Goal: Task Accomplishment & Management: Use online tool/utility

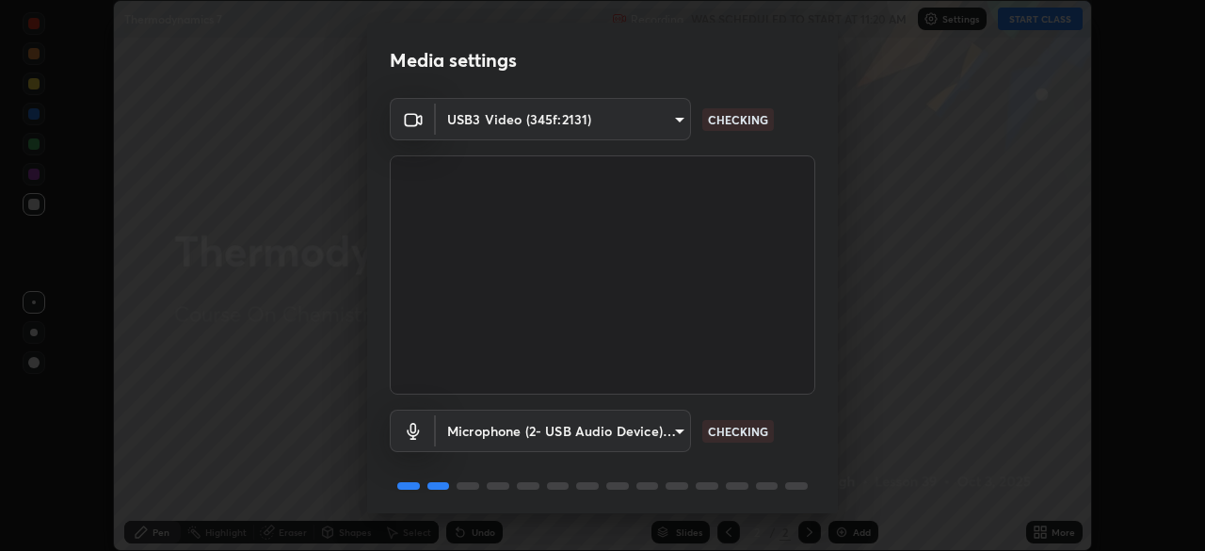
scroll to position [67, 0]
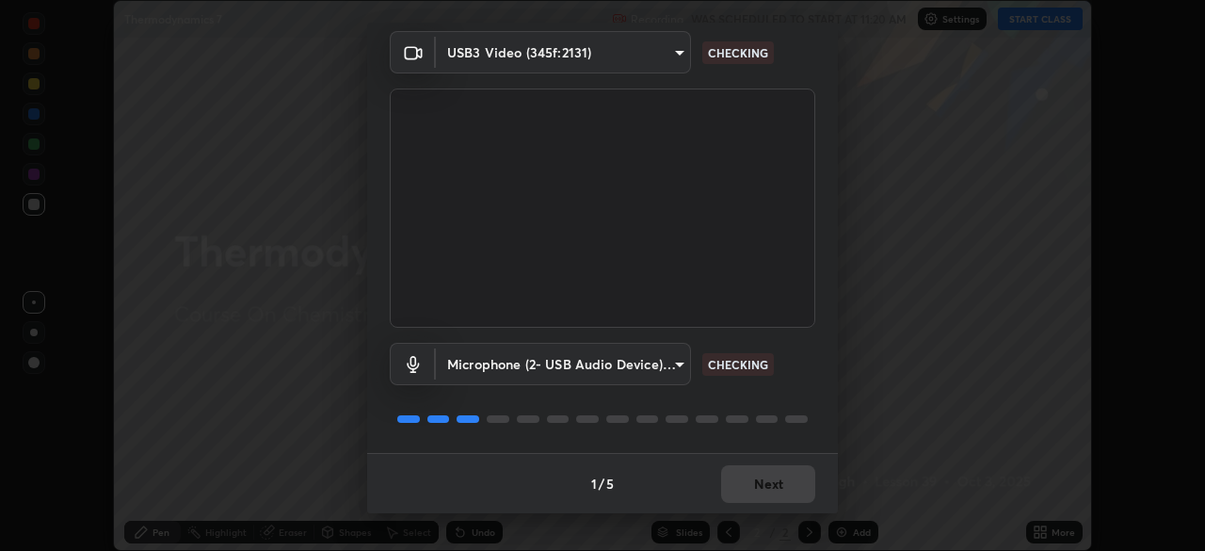
click at [755, 486] on div "1 / 5 Next" at bounding box center [602, 483] width 471 height 60
click at [763, 485] on div "1 / 5 Next" at bounding box center [602, 483] width 471 height 60
click at [770, 484] on div "1 / 5 Next" at bounding box center [602, 483] width 471 height 60
click at [763, 486] on div "1 / 5 Next" at bounding box center [602, 483] width 471 height 60
click at [743, 499] on div "1 / 5 Next" at bounding box center [602, 483] width 471 height 60
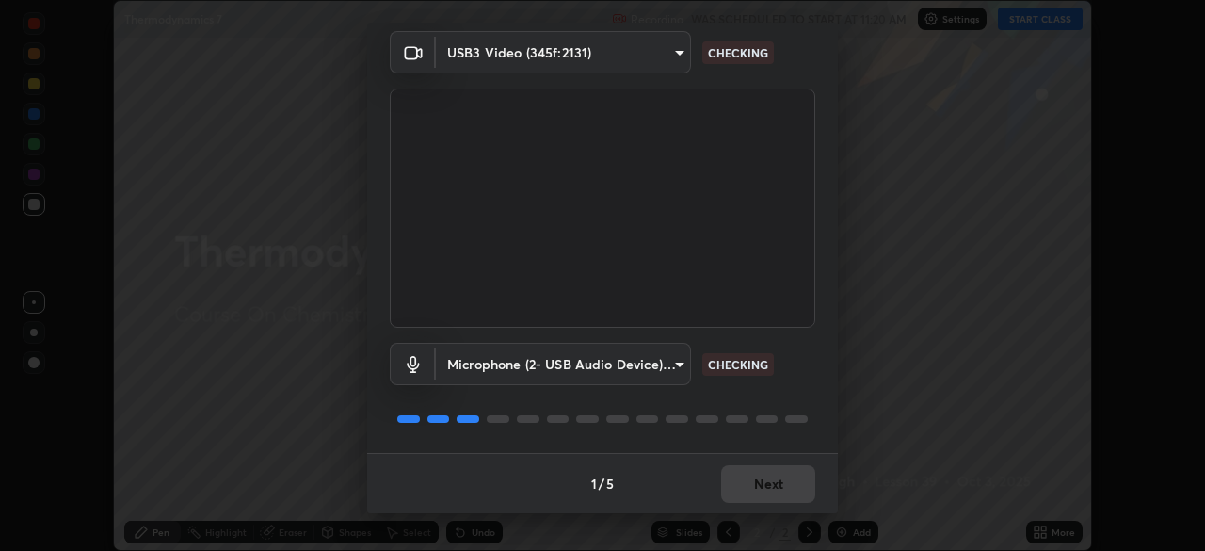
click at [740, 497] on div "1 / 5 Next" at bounding box center [602, 483] width 471 height 60
click at [740, 498] on div "1 / 5 Next" at bounding box center [602, 483] width 471 height 60
click at [741, 493] on div "1 / 5 Next" at bounding box center [602, 483] width 471 height 60
click at [738, 491] on div "1 / 5 Next" at bounding box center [602, 483] width 471 height 60
click at [731, 486] on button "Next" at bounding box center [768, 484] width 94 height 38
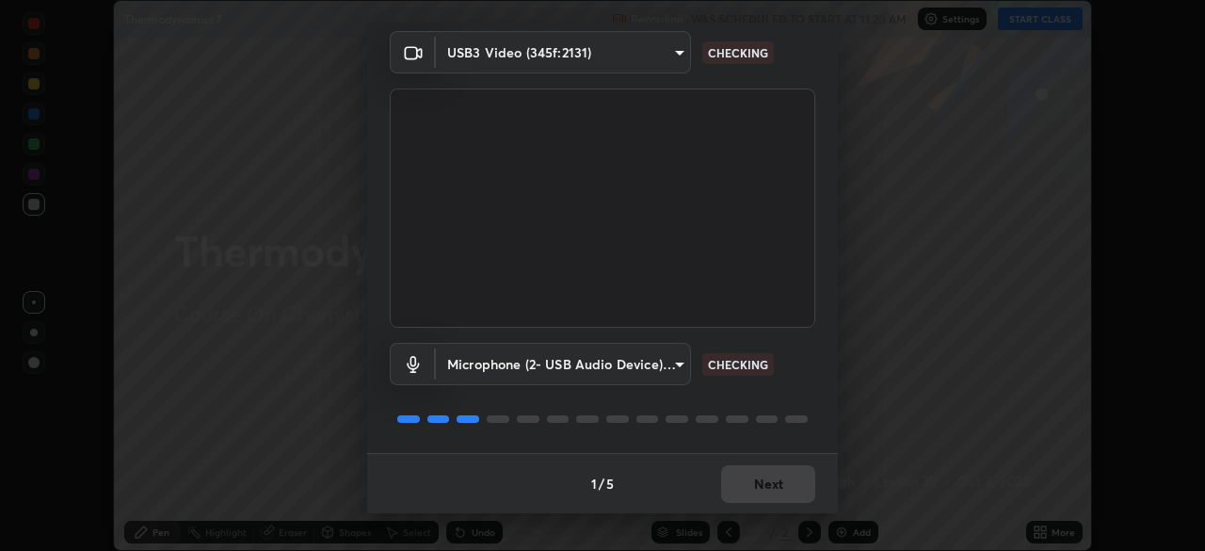
scroll to position [0, 0]
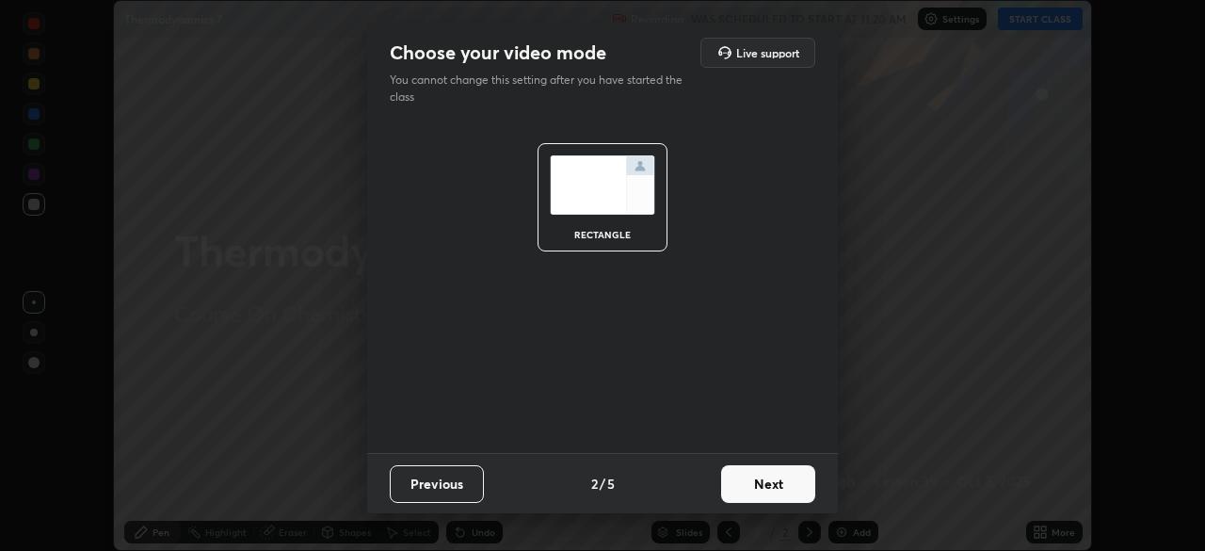
click at [742, 483] on button "Next" at bounding box center [768, 484] width 94 height 38
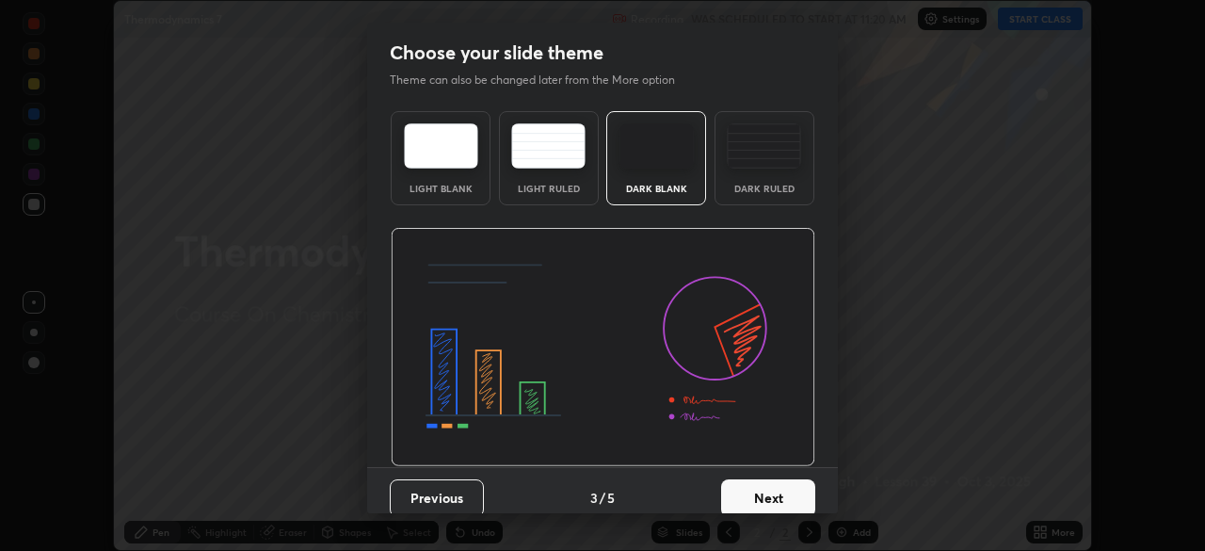
click at [747, 490] on button "Next" at bounding box center [768, 498] width 94 height 38
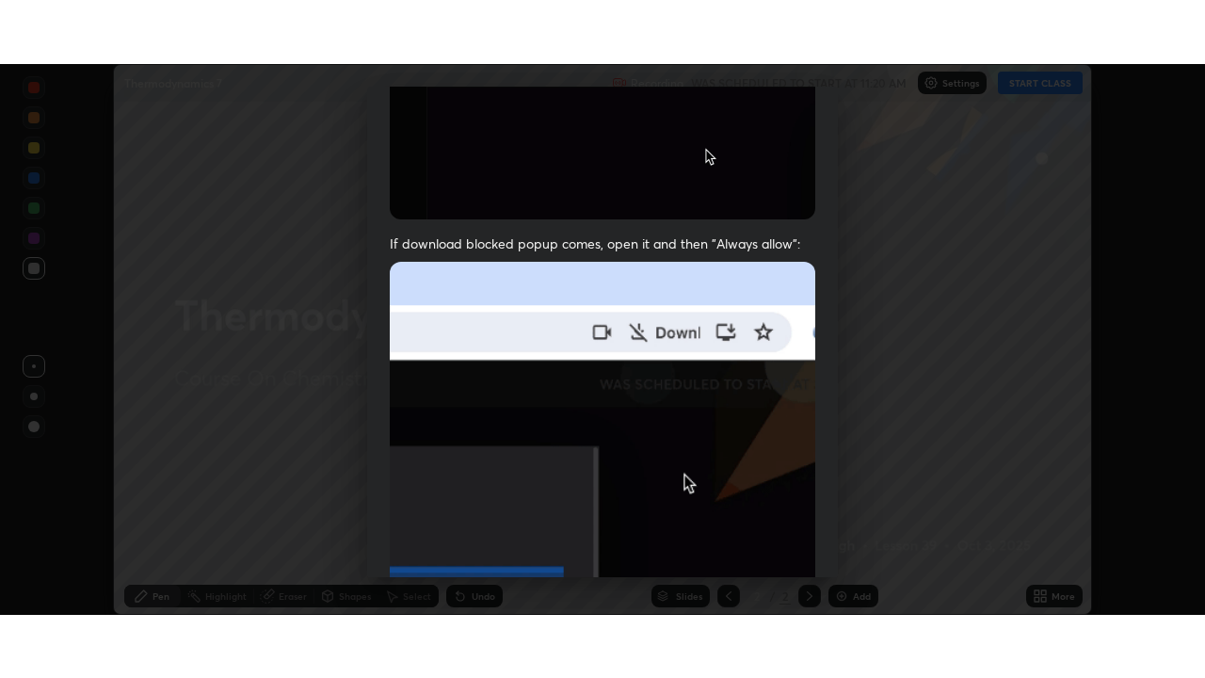
scroll to position [451, 0]
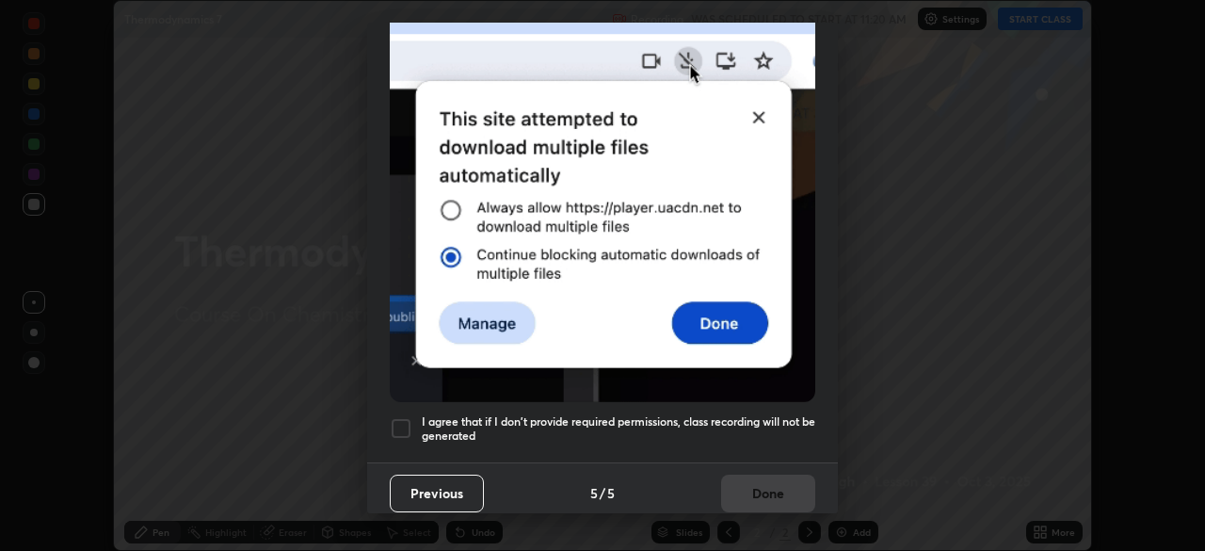
click at [639, 420] on h5 "I agree that if I don't provide required permissions, class recording will not …" at bounding box center [619, 428] width 394 height 29
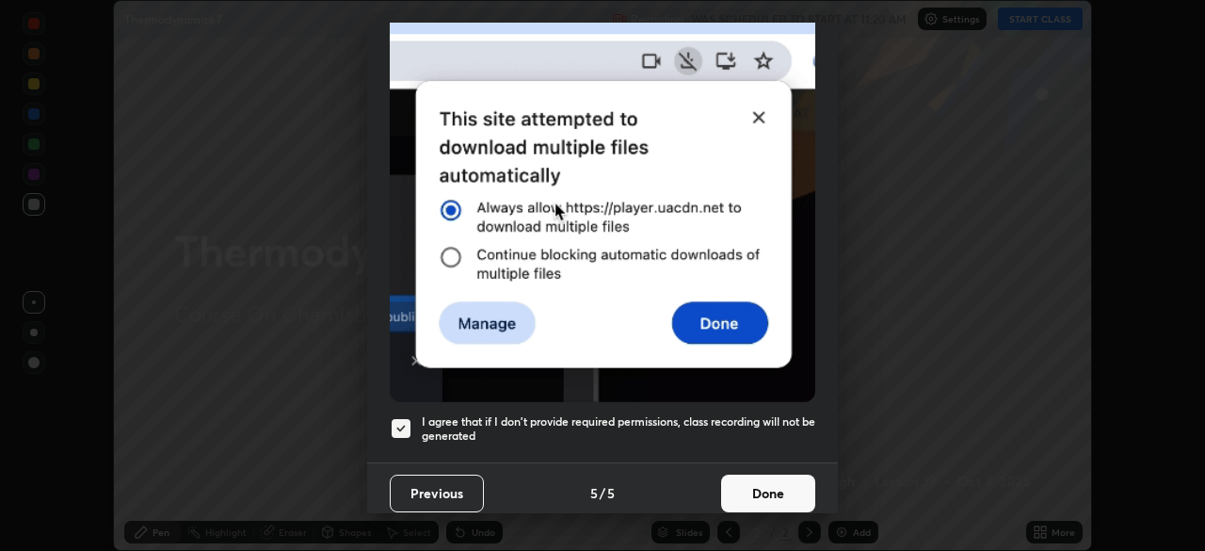
click at [721, 479] on button "Done" at bounding box center [768, 493] width 94 height 38
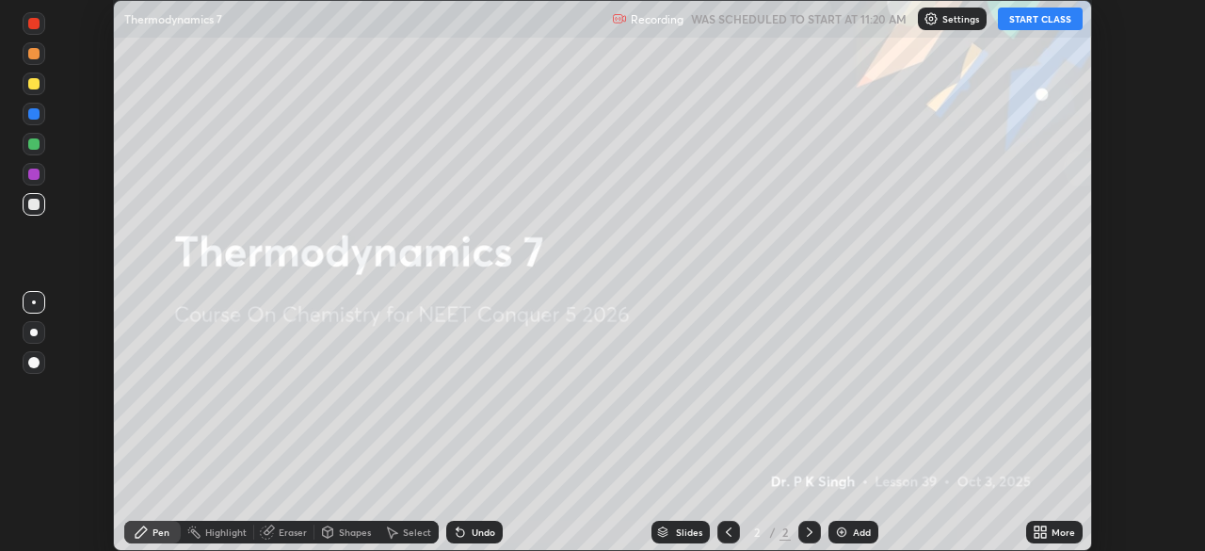
click at [1036, 528] on icon at bounding box center [1037, 528] width 5 height 5
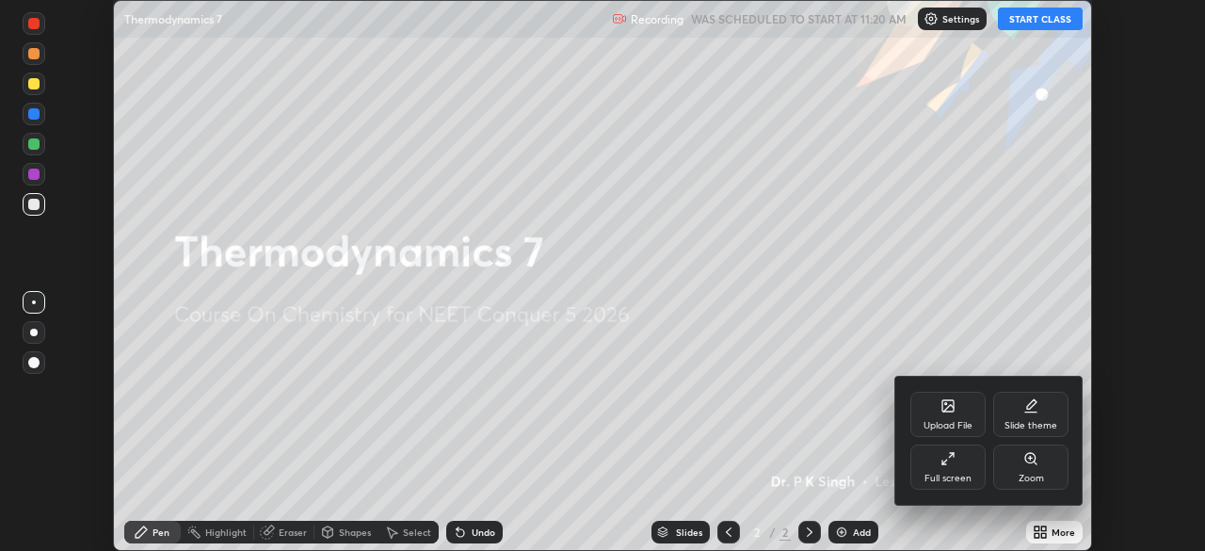
click at [946, 421] on div "Upload File" at bounding box center [948, 425] width 49 height 9
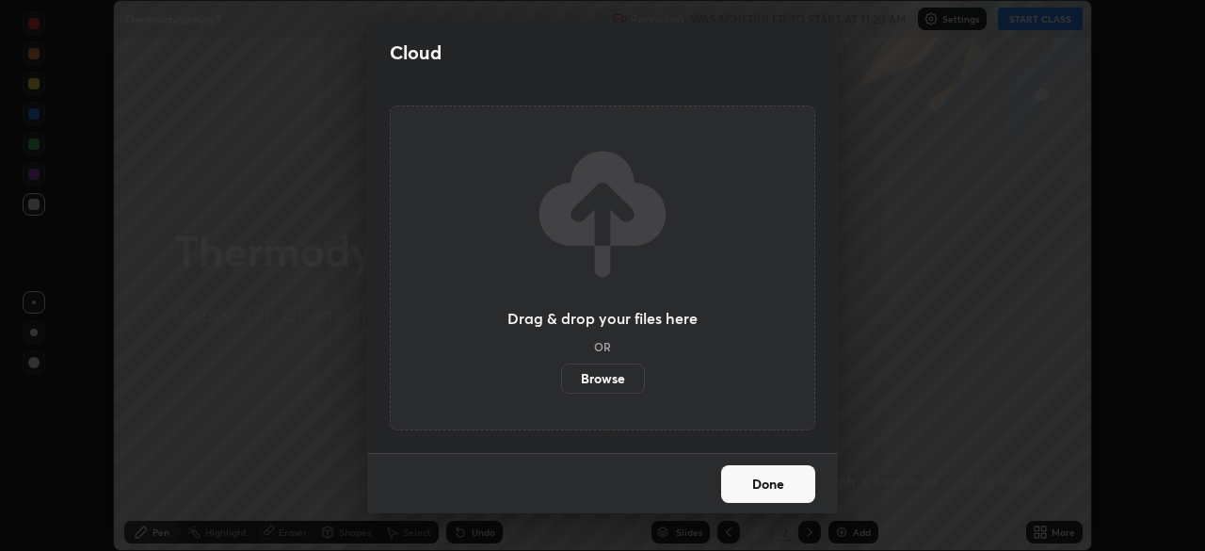
click at [623, 385] on label "Browse" at bounding box center [603, 378] width 84 height 30
click at [561, 385] on input "Browse" at bounding box center [561, 378] width 0 height 30
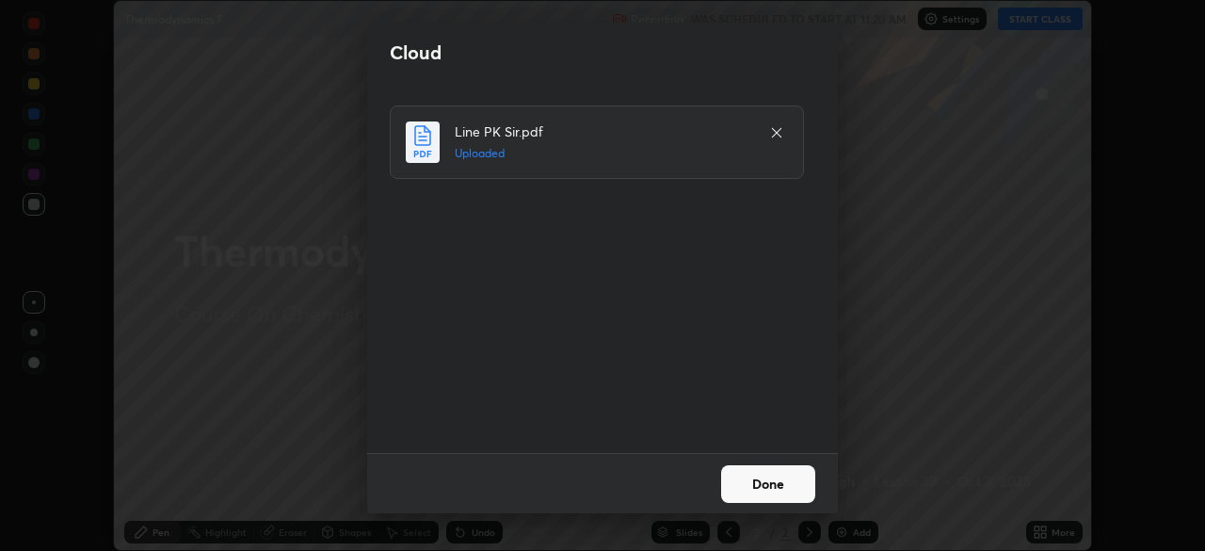
click at [752, 489] on button "Done" at bounding box center [768, 484] width 94 height 38
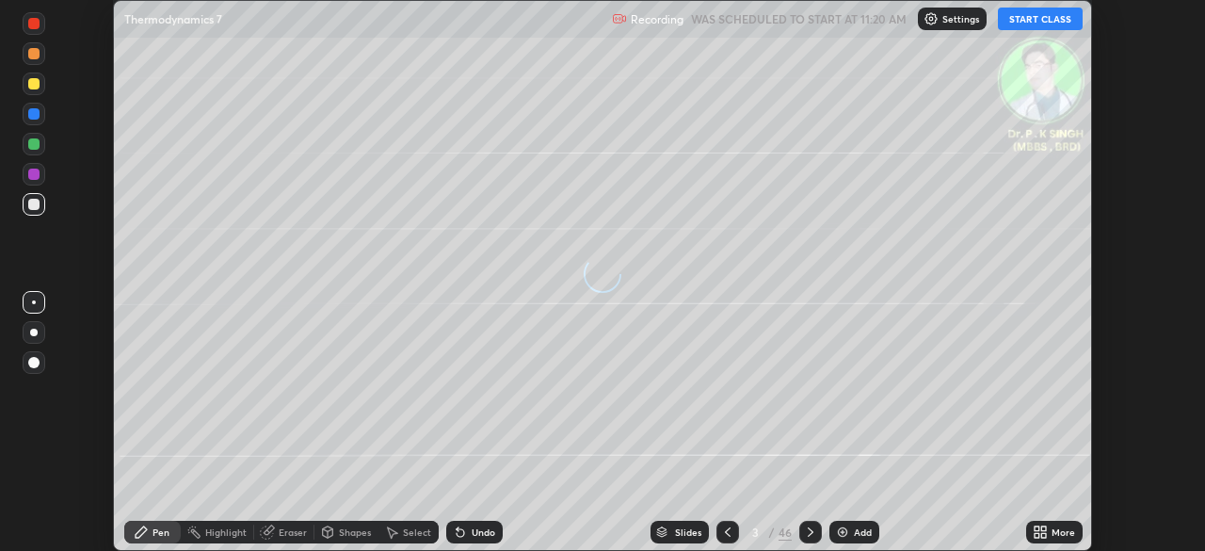
click at [1036, 535] on icon at bounding box center [1037, 535] width 5 height 5
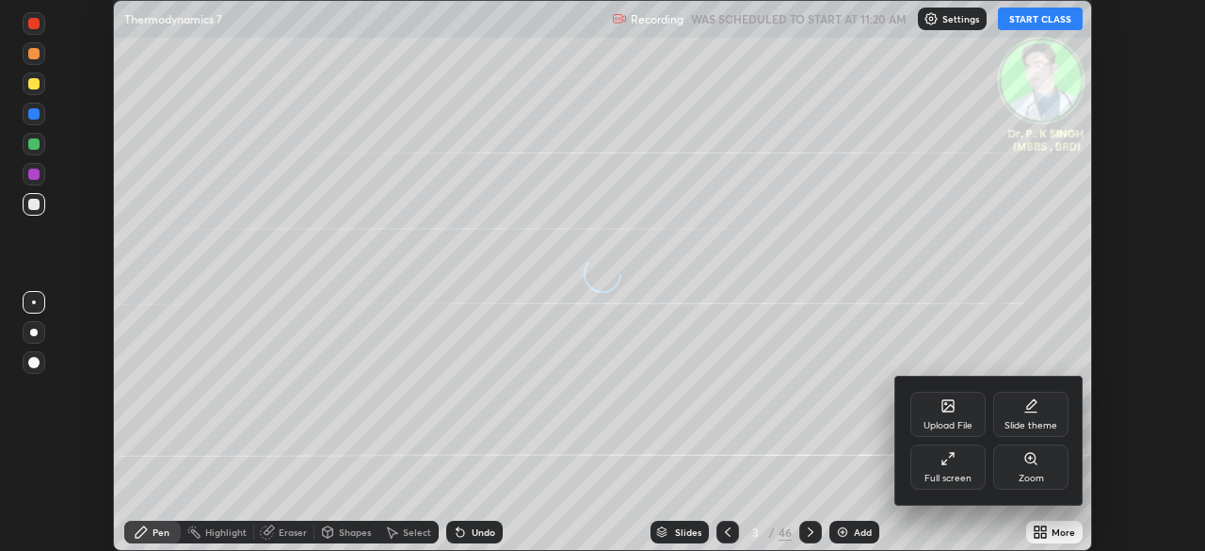
click at [958, 467] on div "Full screen" at bounding box center [947, 466] width 75 height 45
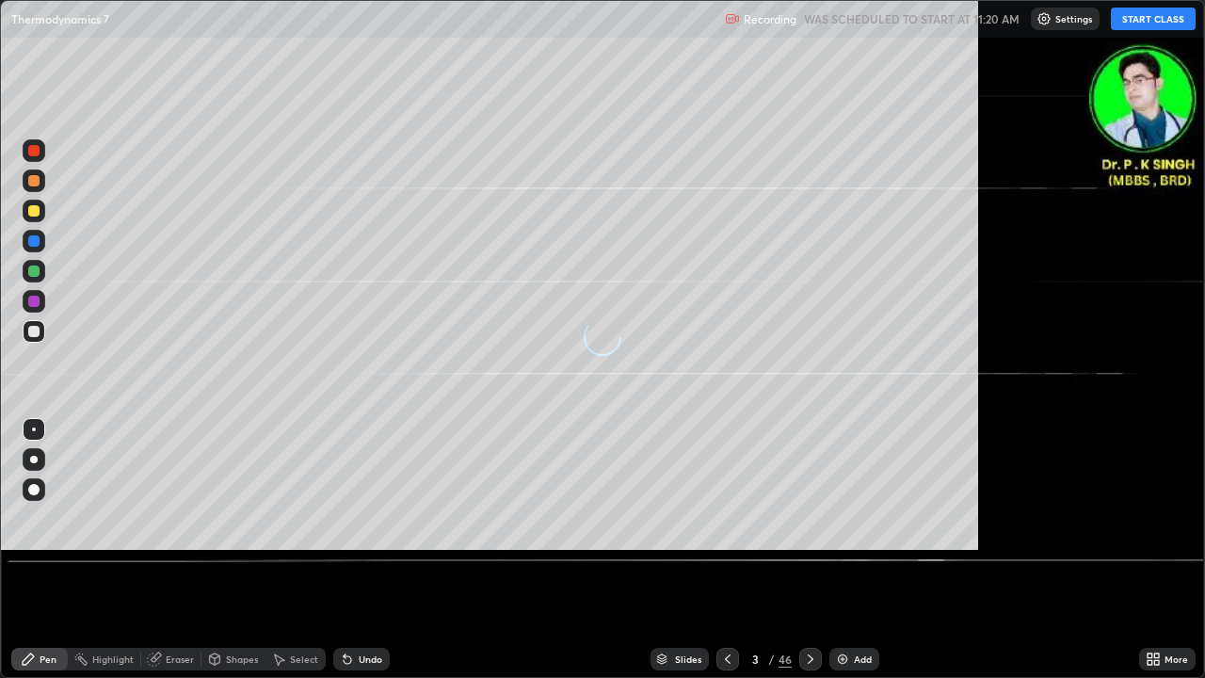
scroll to position [678, 1205]
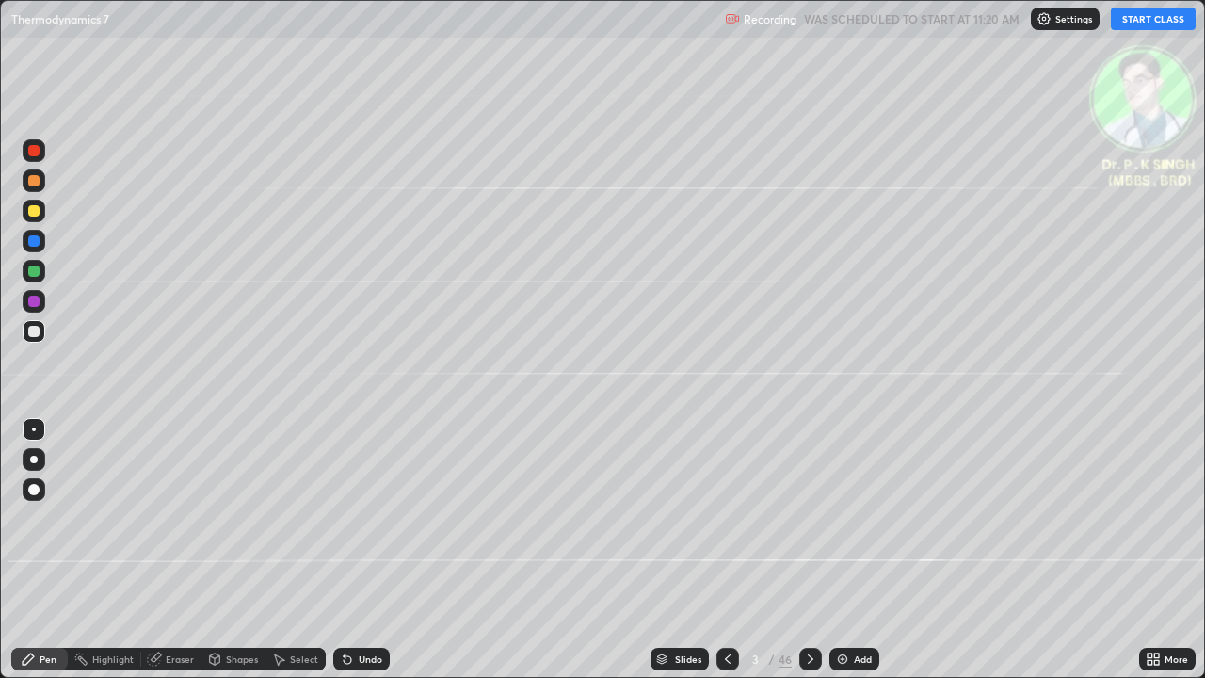
click at [1140, 22] on button "START CLASS" at bounding box center [1153, 19] width 85 height 23
click at [41, 274] on div at bounding box center [34, 271] width 23 height 23
click at [808, 550] on icon at bounding box center [811, 658] width 6 height 9
click at [35, 242] on div at bounding box center [33, 240] width 11 height 11
click at [38, 243] on div at bounding box center [33, 240] width 11 height 11
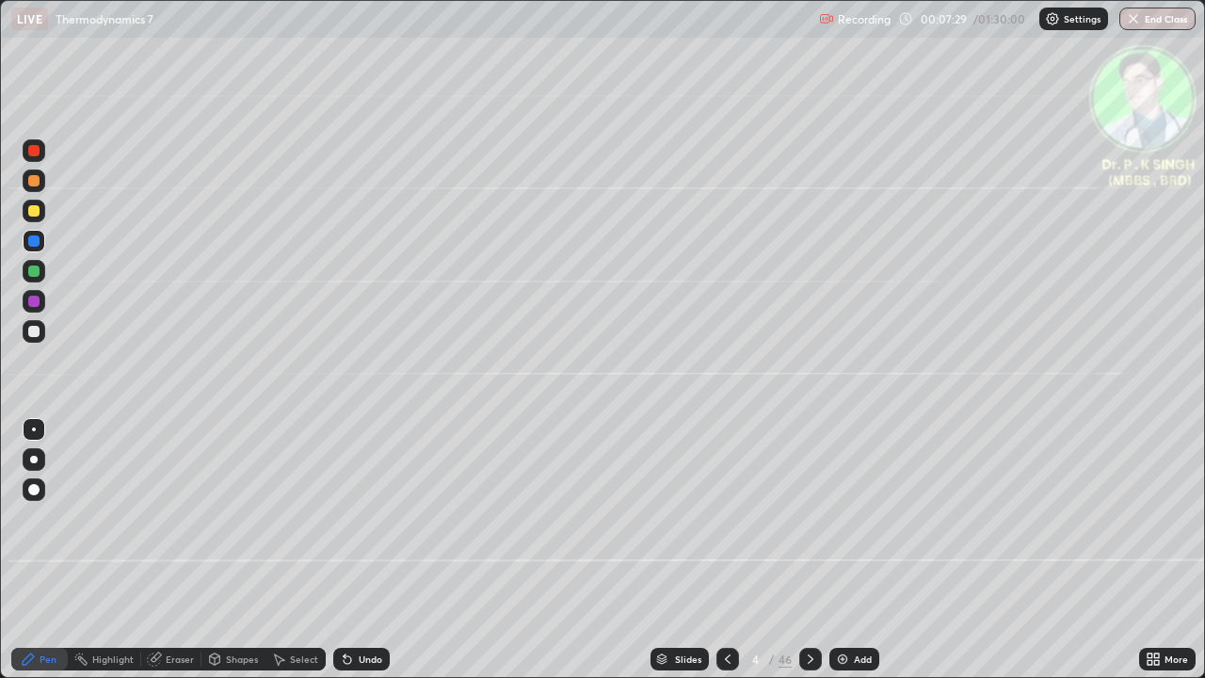
click at [35, 211] on div at bounding box center [33, 210] width 11 height 11
click at [34, 212] on div at bounding box center [33, 210] width 11 height 11
click at [155, 550] on icon at bounding box center [156, 656] width 10 height 9
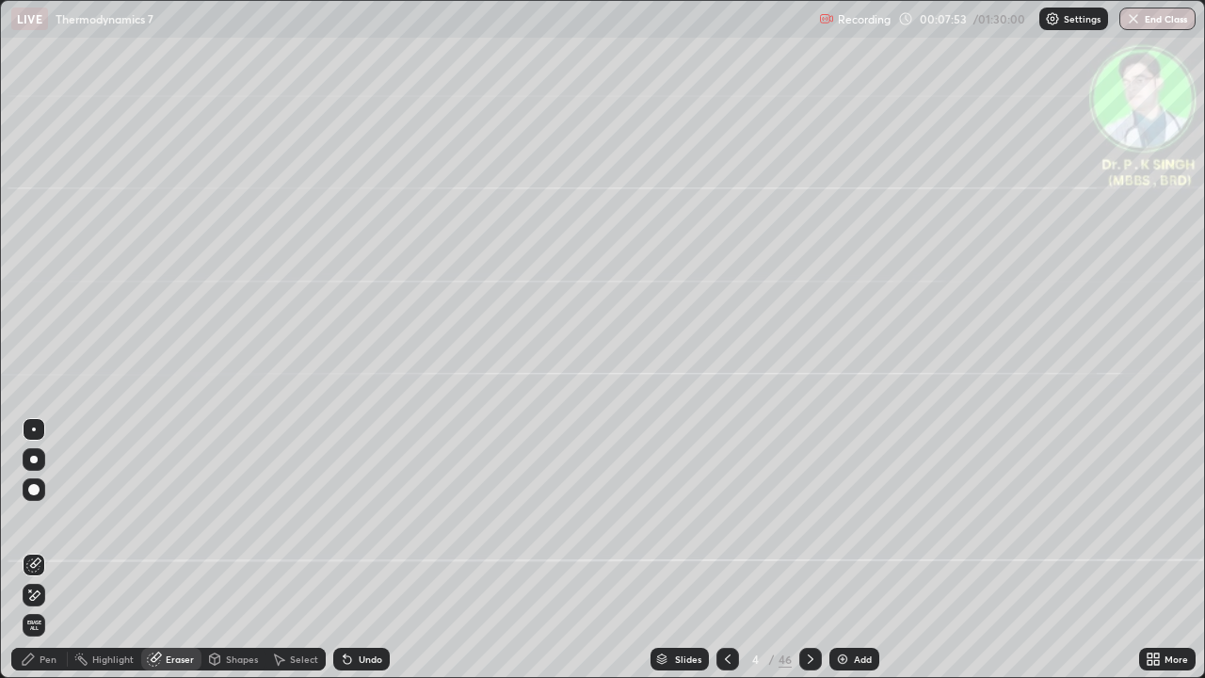
click at [40, 550] on icon at bounding box center [33, 595] width 15 height 16
click at [38, 550] on div "Pen" at bounding box center [39, 659] width 56 height 23
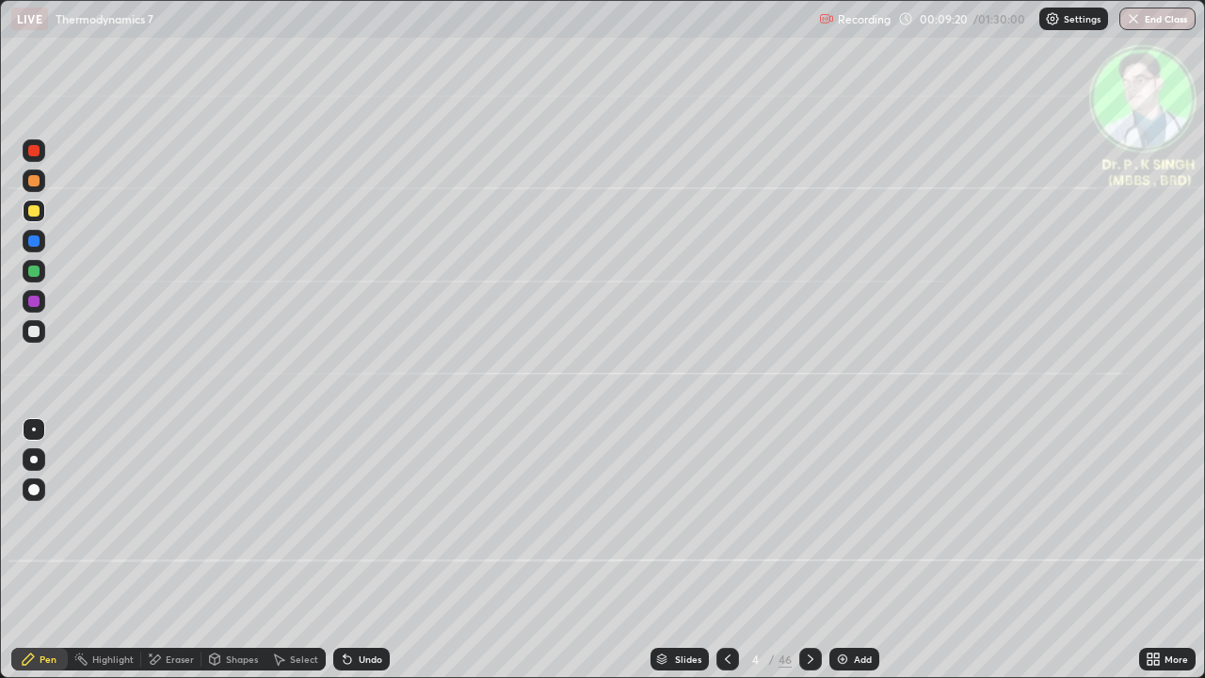
click at [808, 550] on div at bounding box center [810, 659] width 23 height 23
click at [36, 242] on div at bounding box center [33, 240] width 11 height 11
click at [36, 211] on div at bounding box center [33, 210] width 11 height 11
click at [810, 550] on icon at bounding box center [810, 658] width 15 height 15
click at [41, 241] on div at bounding box center [34, 241] width 23 height 23
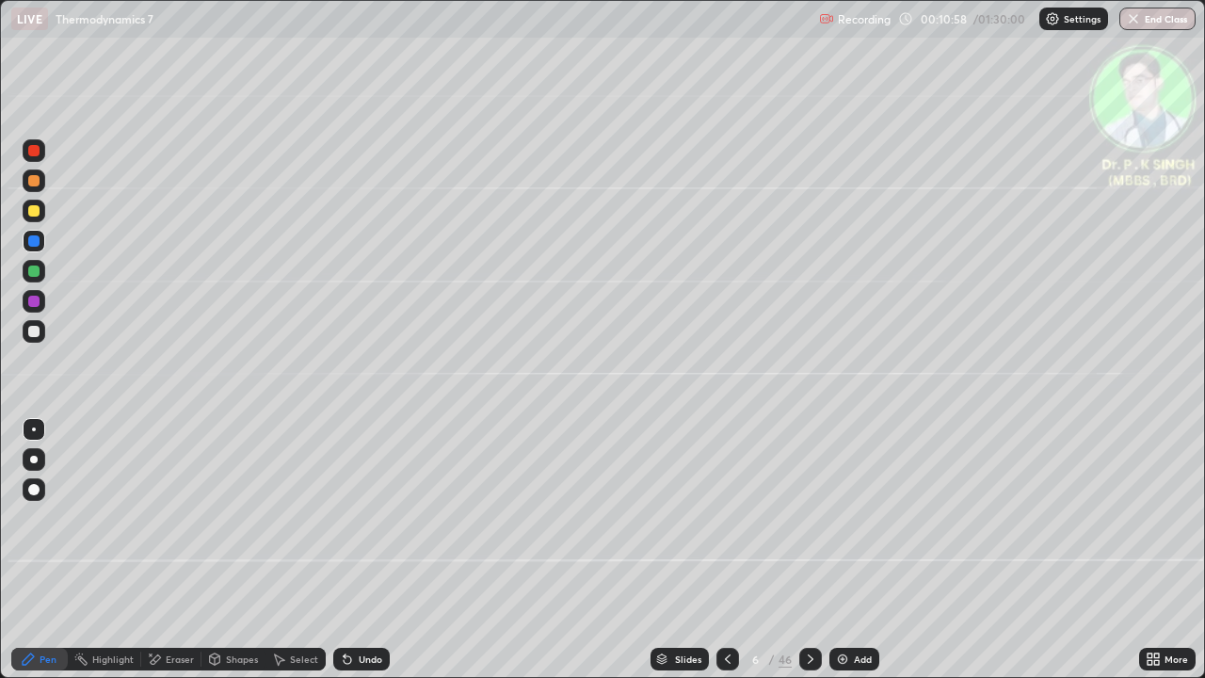
click at [40, 213] on div at bounding box center [34, 211] width 23 height 23
click at [36, 242] on div at bounding box center [33, 240] width 11 height 11
click at [809, 550] on icon at bounding box center [810, 658] width 15 height 15
click at [44, 212] on div at bounding box center [34, 211] width 23 height 23
click at [810, 550] on icon at bounding box center [810, 658] width 15 height 15
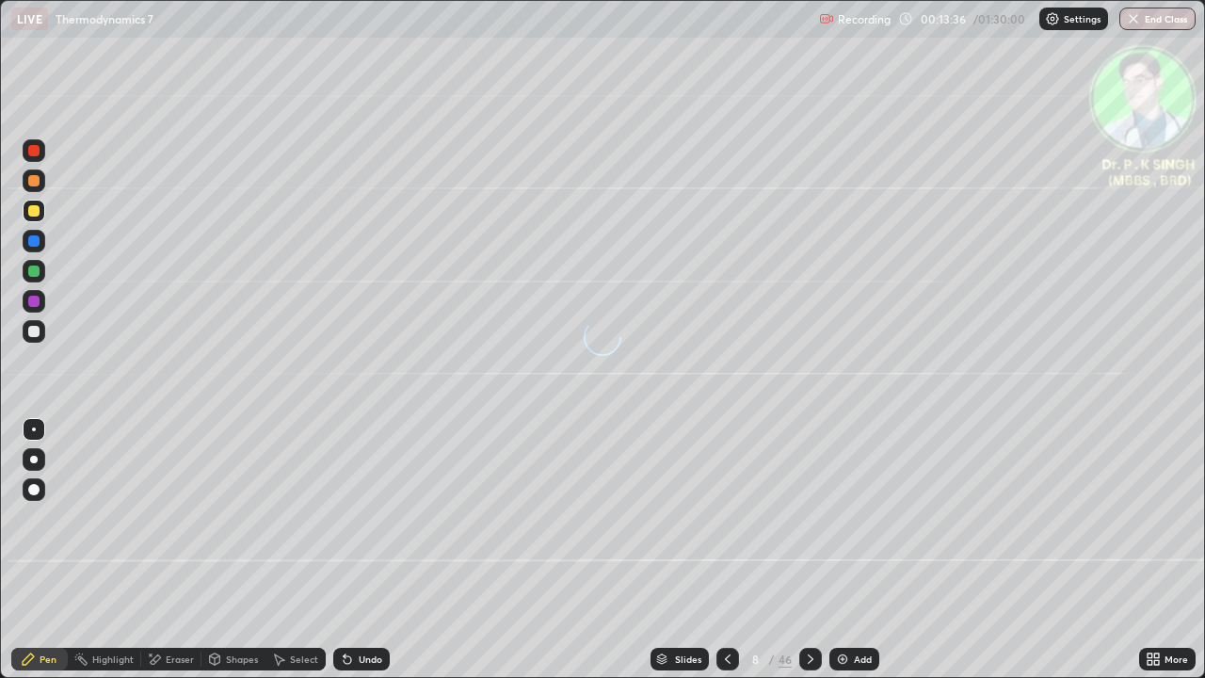
click at [42, 243] on div at bounding box center [34, 241] width 23 height 23
click at [37, 211] on div at bounding box center [33, 210] width 11 height 11
click at [157, 550] on icon at bounding box center [156, 658] width 10 height 9
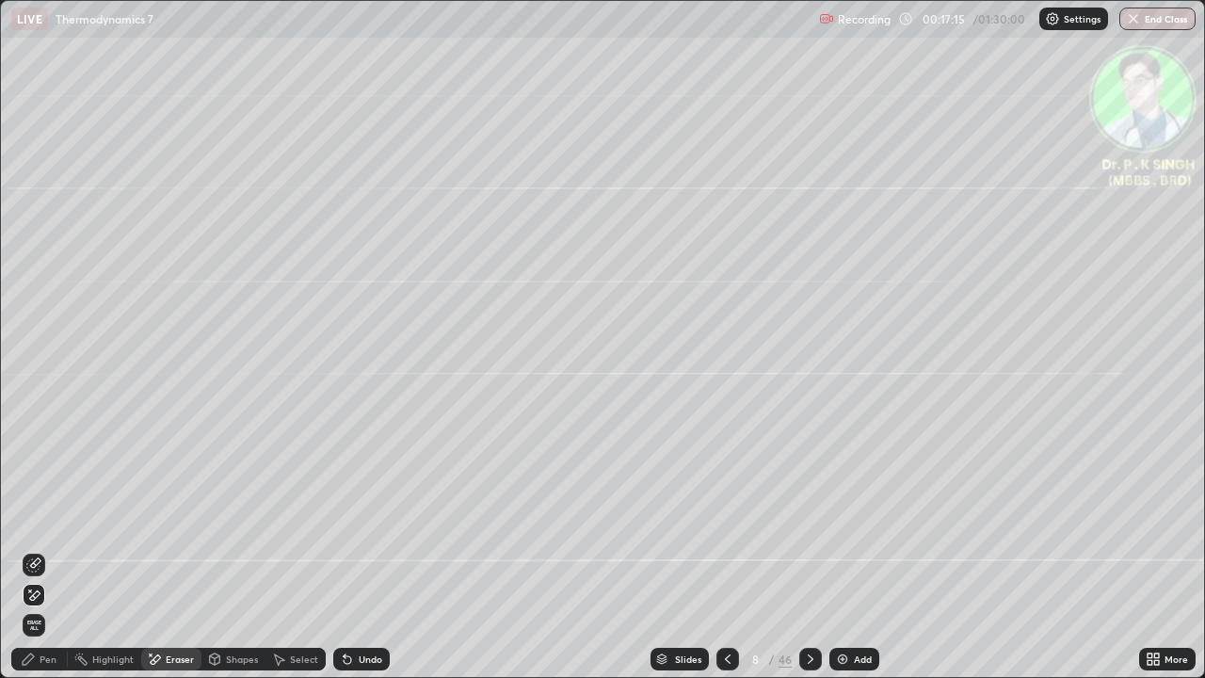
click at [36, 550] on icon at bounding box center [35, 594] width 10 height 9
click at [46, 550] on div "Pen" at bounding box center [48, 658] width 17 height 9
click at [38, 550] on div "Pen" at bounding box center [39, 659] width 56 height 23
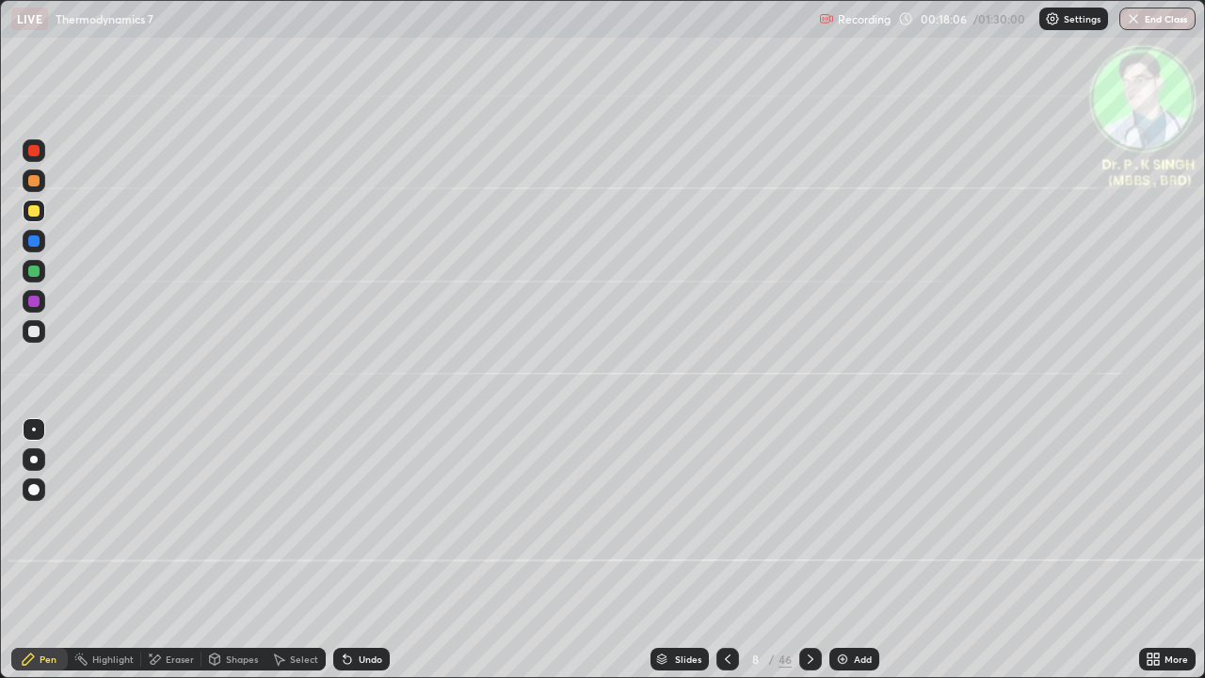
click at [32, 272] on div at bounding box center [33, 270] width 11 height 11
click at [808, 550] on icon at bounding box center [811, 658] width 6 height 9
click at [35, 211] on div at bounding box center [33, 210] width 11 height 11
click at [36, 215] on div at bounding box center [33, 210] width 11 height 11
click at [815, 550] on div at bounding box center [810, 659] width 23 height 23
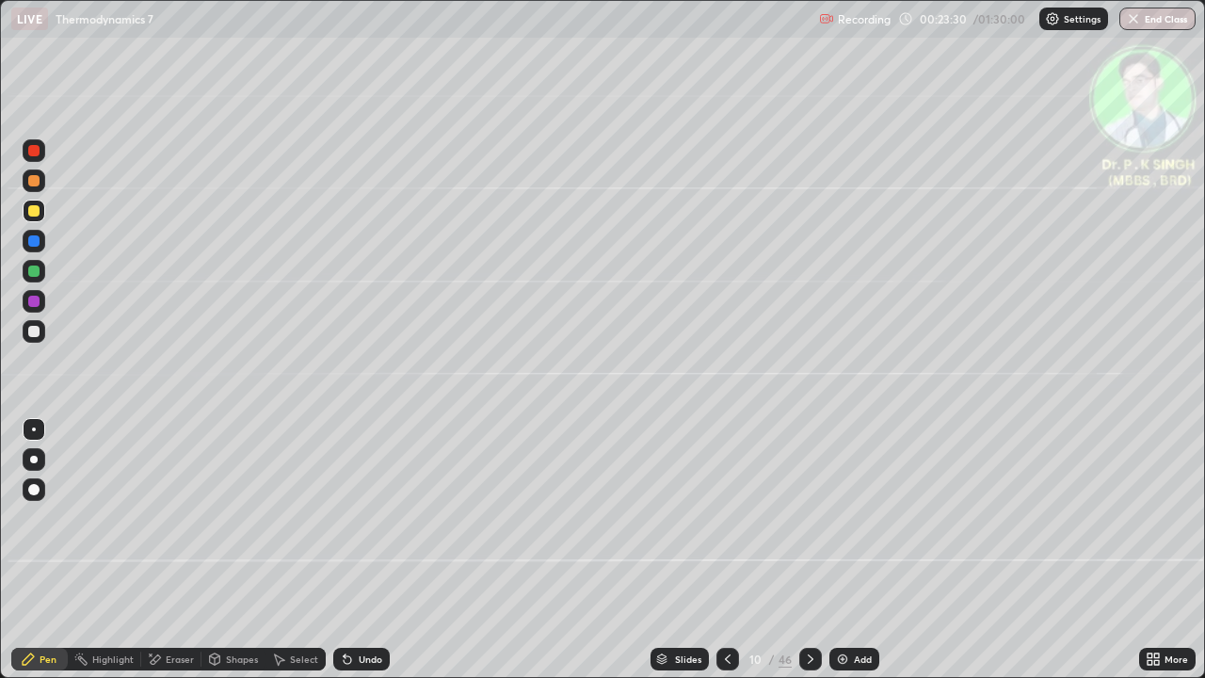
click at [36, 212] on div at bounding box center [33, 210] width 11 height 11
click at [727, 550] on div at bounding box center [727, 659] width 23 height 23
click at [40, 550] on div "Pen" at bounding box center [39, 659] width 56 height 23
click at [800, 550] on div at bounding box center [810, 659] width 23 height 23
click at [150, 550] on icon at bounding box center [151, 654] width 2 height 2
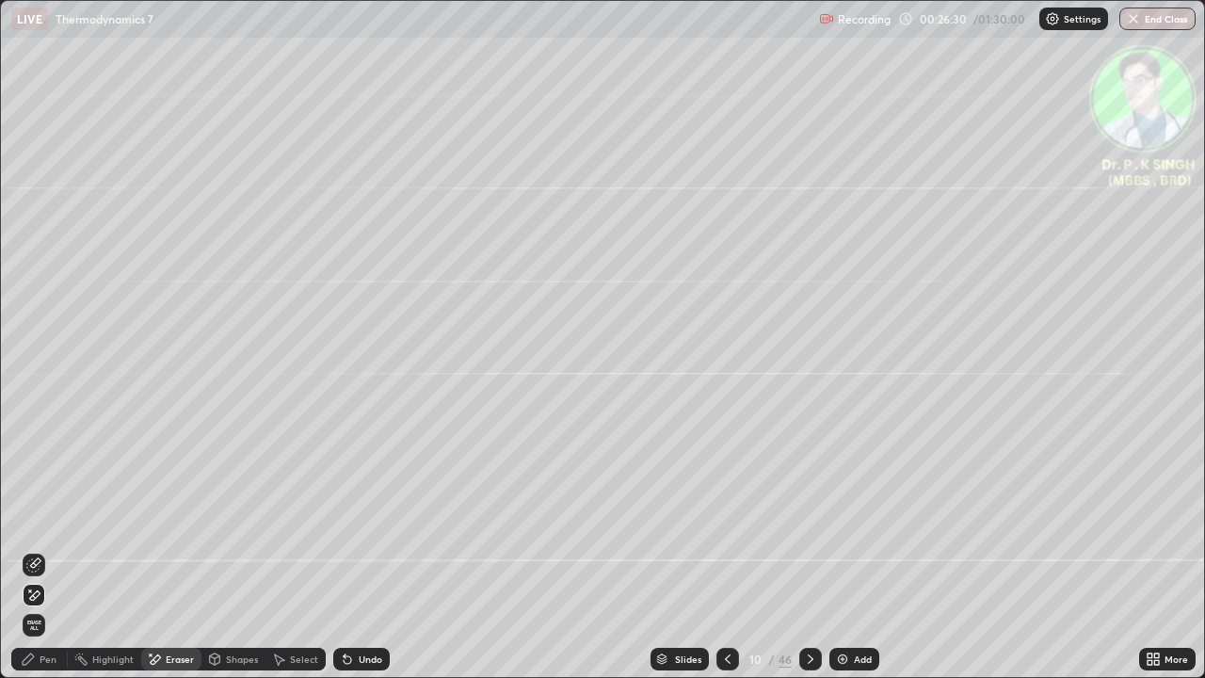
click at [34, 550] on div "Erase all" at bounding box center [34, 625] width 23 height 23
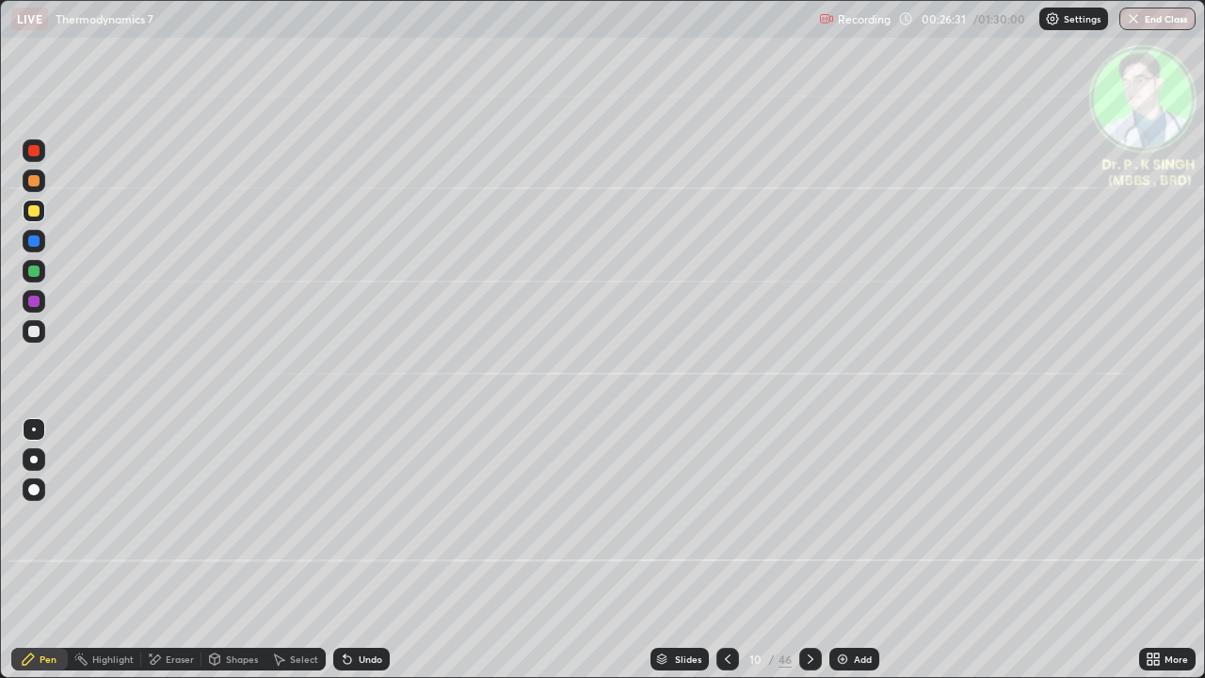
click at [42, 217] on div at bounding box center [34, 211] width 23 height 23
click at [41, 244] on div at bounding box center [34, 241] width 23 height 23
click at [37, 211] on div at bounding box center [33, 210] width 11 height 11
click at [805, 550] on div at bounding box center [810, 659] width 23 height 23
click at [43, 213] on div at bounding box center [34, 211] width 23 height 23
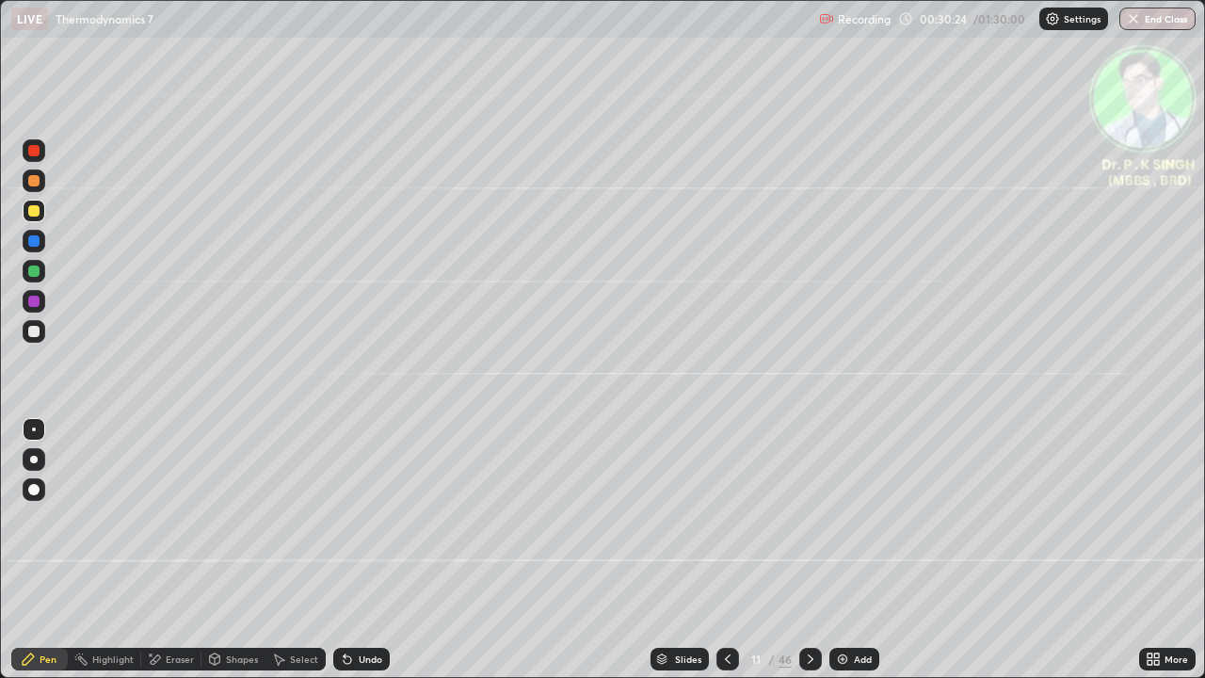
click at [34, 239] on div at bounding box center [33, 240] width 11 height 11
click at [34, 212] on div at bounding box center [33, 210] width 11 height 11
click at [811, 550] on div at bounding box center [810, 659] width 23 height 23
click at [808, 550] on icon at bounding box center [810, 658] width 15 height 15
click at [39, 218] on div at bounding box center [34, 211] width 23 height 23
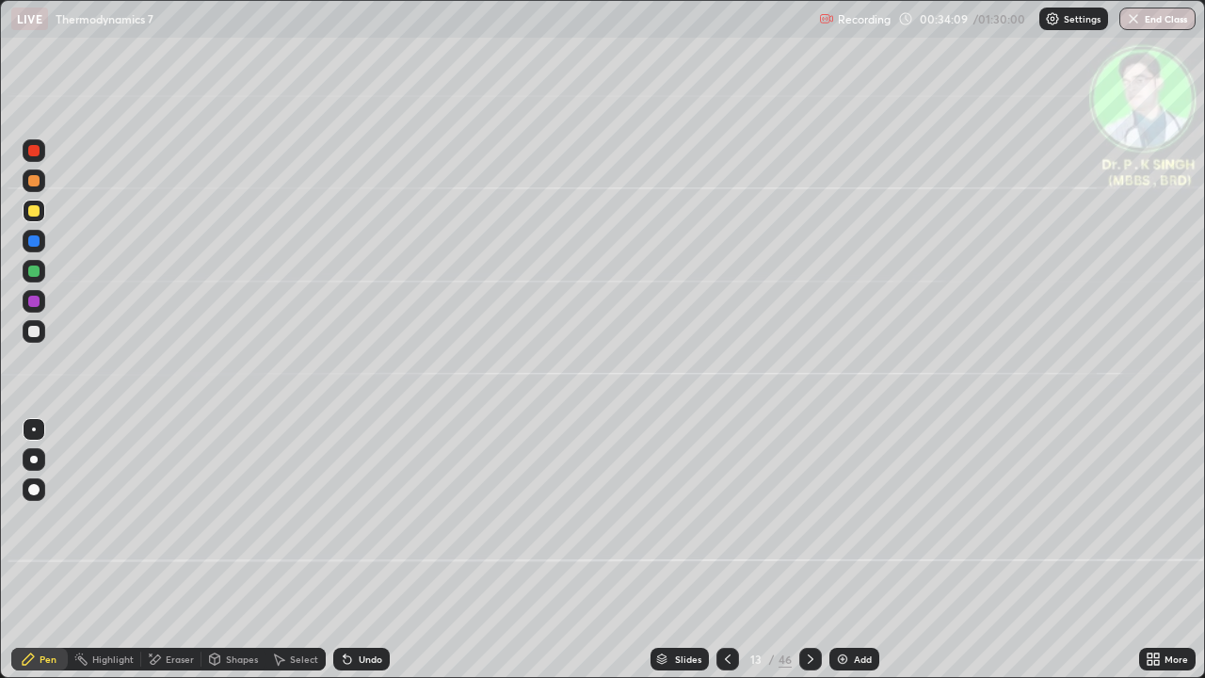
click at [39, 212] on div at bounding box center [33, 210] width 11 height 11
click at [36, 241] on div at bounding box center [33, 240] width 11 height 11
click at [726, 550] on icon at bounding box center [727, 658] width 15 height 15
click at [716, 550] on div at bounding box center [727, 659] width 23 height 23
click at [704, 550] on div "Slides" at bounding box center [680, 659] width 58 height 23
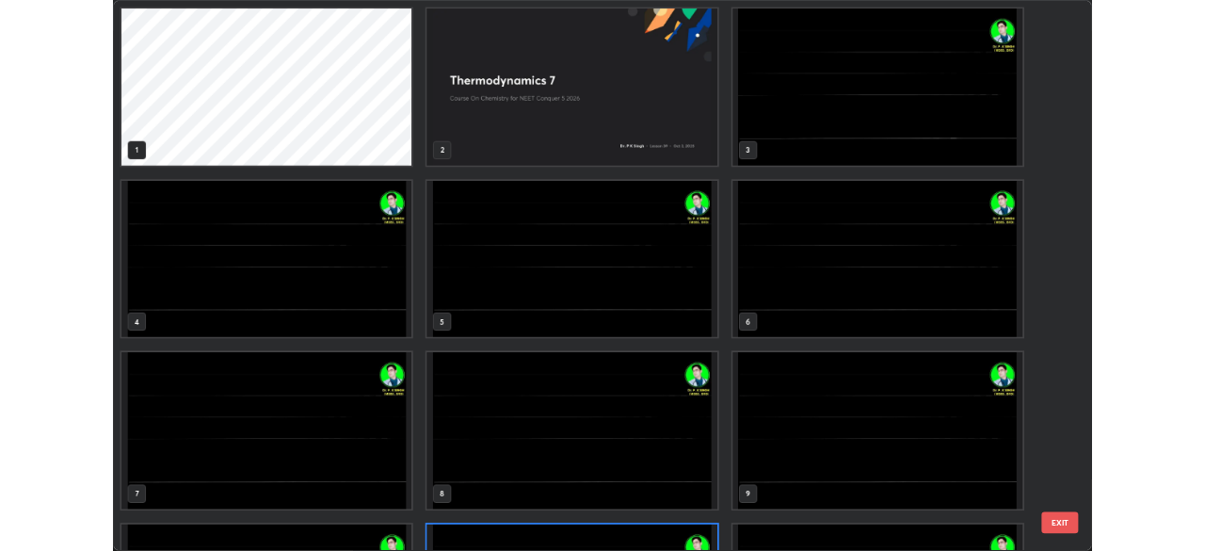
scroll to position [670, 1194]
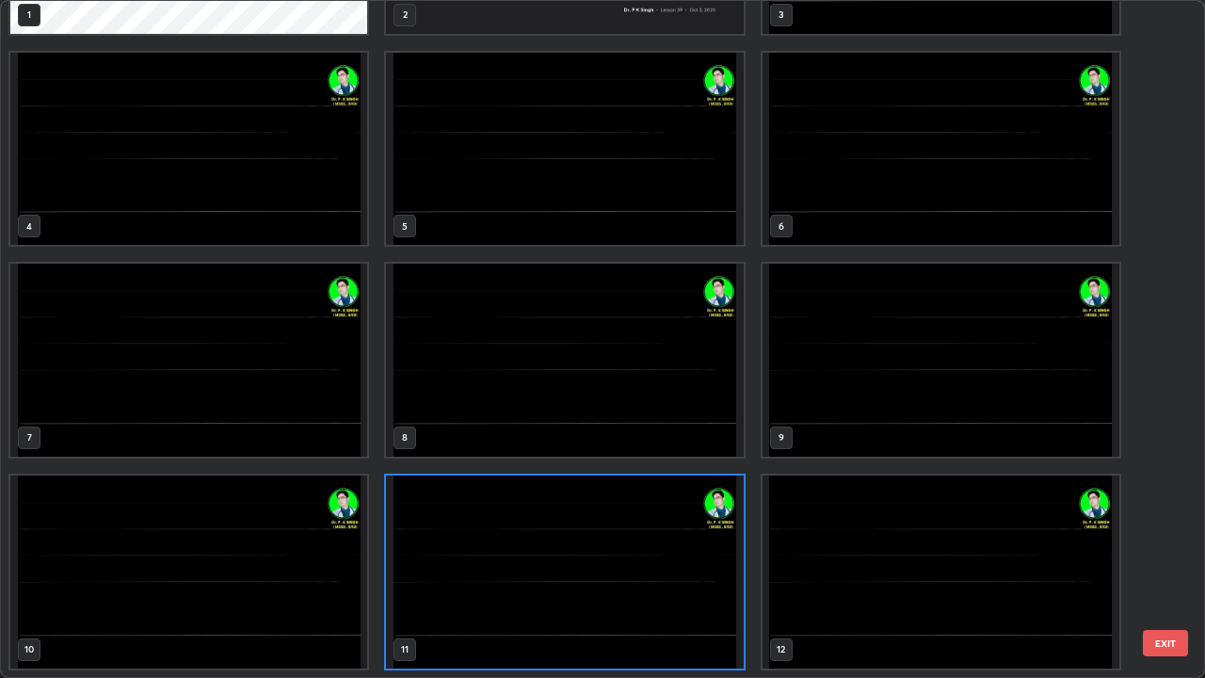
click at [713, 550] on img "grid" at bounding box center [564, 571] width 357 height 193
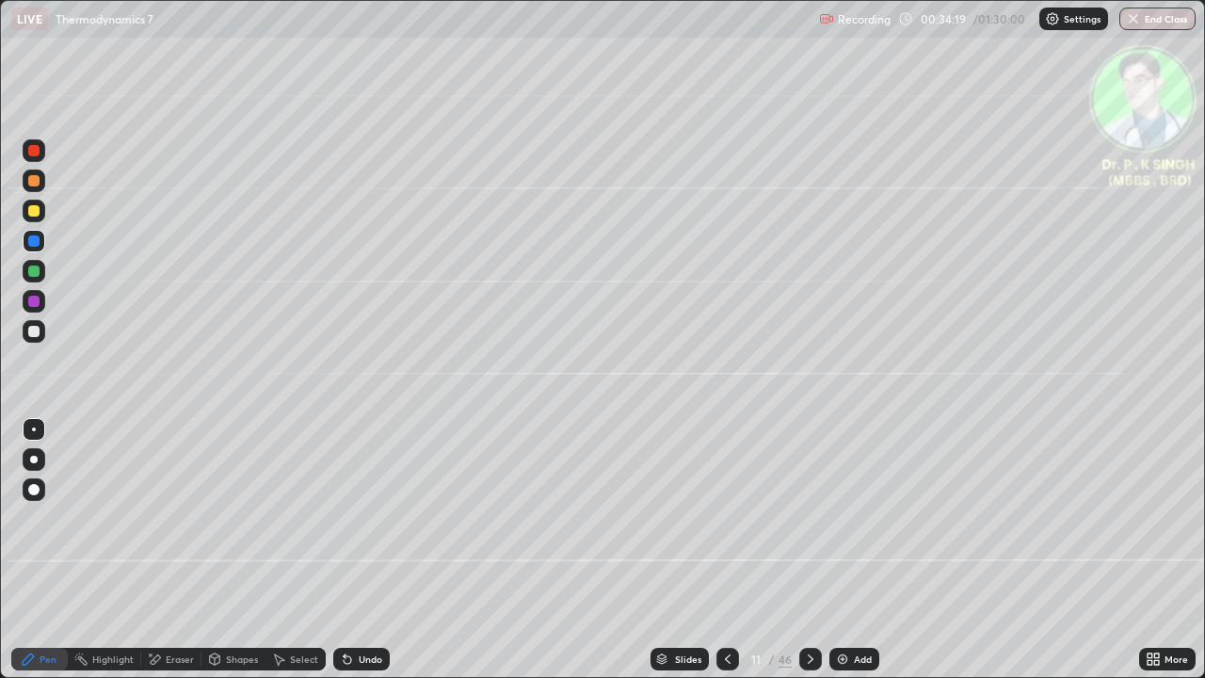
click at [703, 550] on img "grid" at bounding box center [564, 571] width 357 height 193
click at [727, 550] on icon at bounding box center [727, 658] width 15 height 15
click at [726, 550] on icon at bounding box center [727, 658] width 15 height 15
click at [809, 550] on icon at bounding box center [810, 658] width 15 height 15
click at [808, 550] on icon at bounding box center [811, 658] width 6 height 9
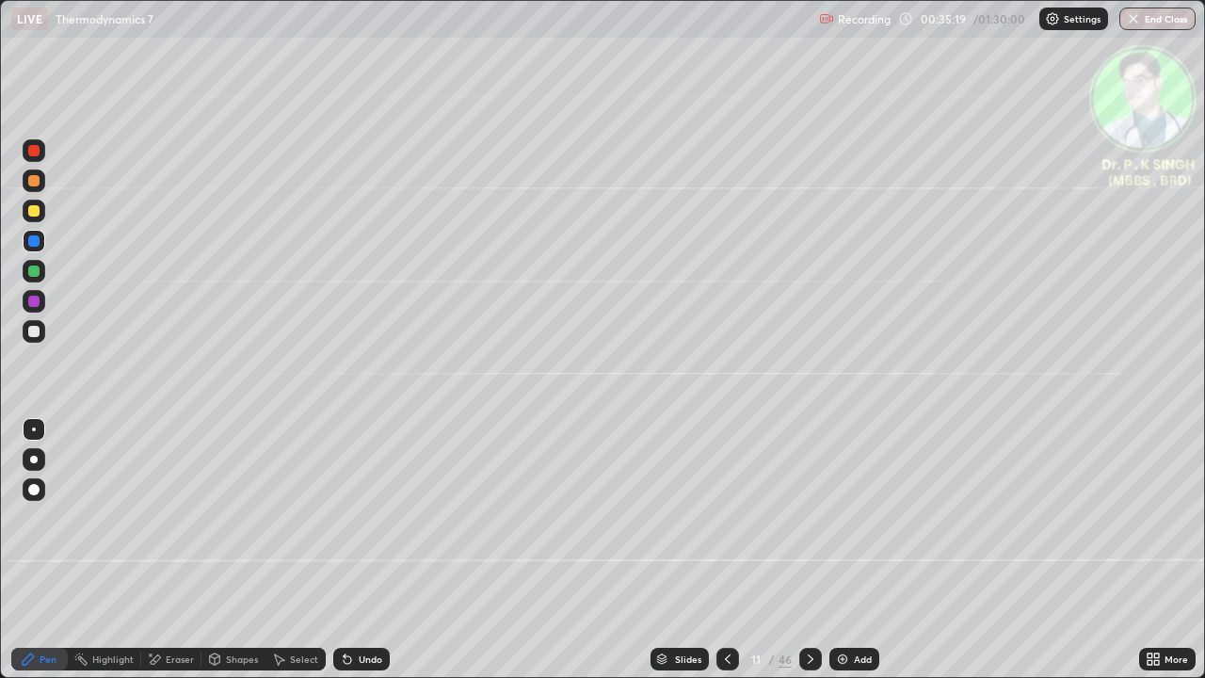
click at [808, 550] on div at bounding box center [810, 659] width 23 height 23
click at [811, 550] on icon at bounding box center [811, 658] width 6 height 9
click at [38, 550] on div "Pen" at bounding box center [39, 659] width 56 height 23
click at [35, 270] on div at bounding box center [33, 270] width 11 height 11
click at [37, 272] on div at bounding box center [33, 270] width 11 height 11
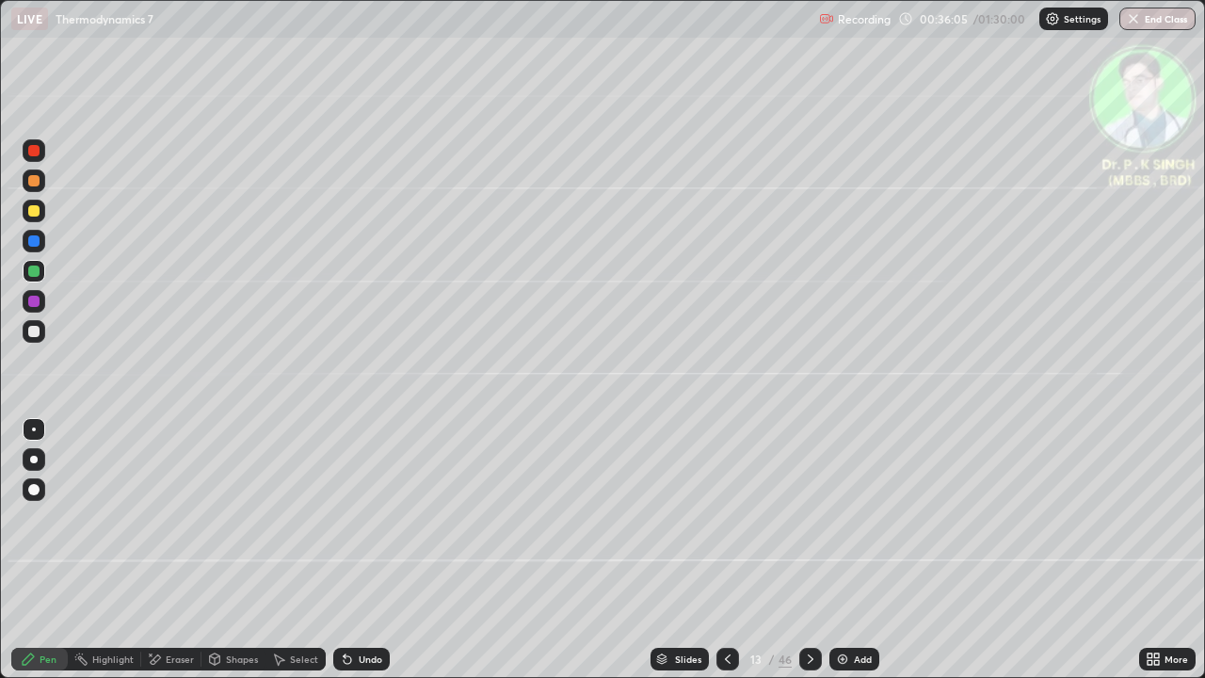
click at [34, 212] on div at bounding box center [33, 210] width 11 height 11
click at [723, 550] on icon at bounding box center [727, 658] width 15 height 15
click at [808, 550] on icon at bounding box center [810, 658] width 15 height 15
click at [809, 550] on icon at bounding box center [810, 658] width 15 height 15
click at [39, 272] on div at bounding box center [33, 270] width 11 height 11
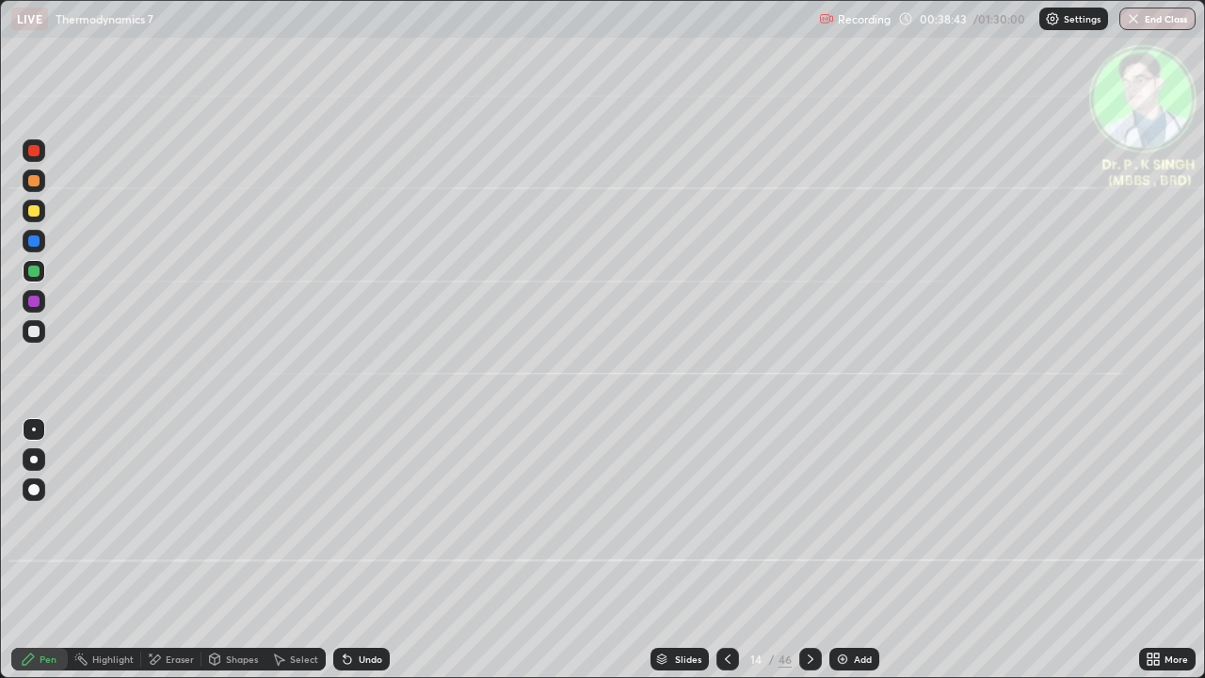
click at [38, 210] on div at bounding box center [33, 210] width 11 height 11
click at [809, 550] on icon at bounding box center [810, 658] width 15 height 15
click at [35, 238] on div at bounding box center [33, 240] width 11 height 11
click at [35, 271] on div at bounding box center [33, 270] width 11 height 11
click at [725, 550] on icon at bounding box center [727, 658] width 15 height 15
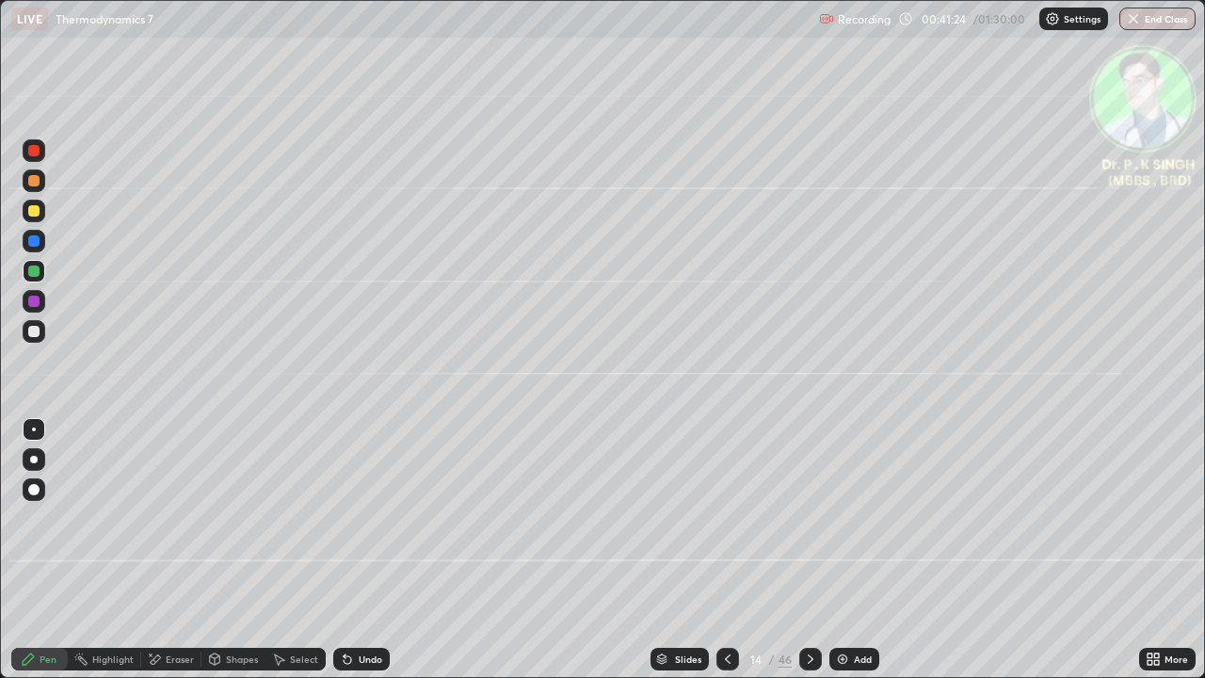
click at [808, 550] on icon at bounding box center [810, 658] width 15 height 15
click at [41, 208] on div at bounding box center [34, 211] width 23 height 23
click at [36, 211] on div at bounding box center [33, 210] width 11 height 11
click at [150, 550] on icon at bounding box center [151, 654] width 2 height 2
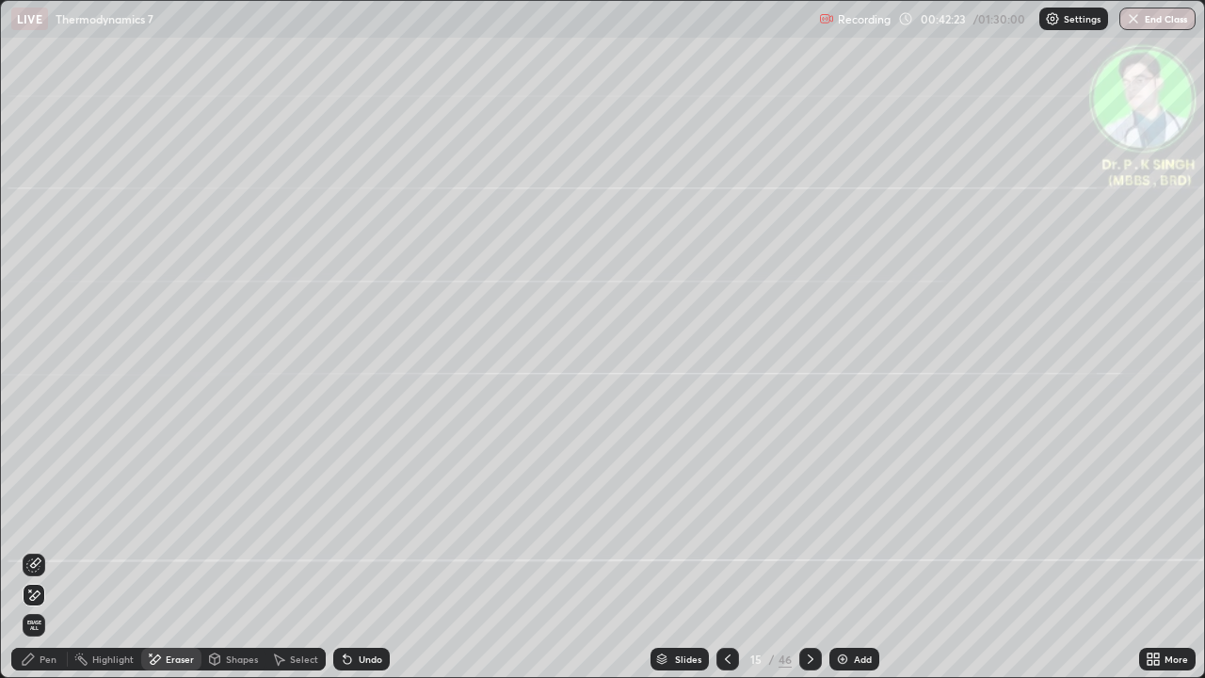
click at [46, 550] on div "Pen" at bounding box center [48, 658] width 17 height 9
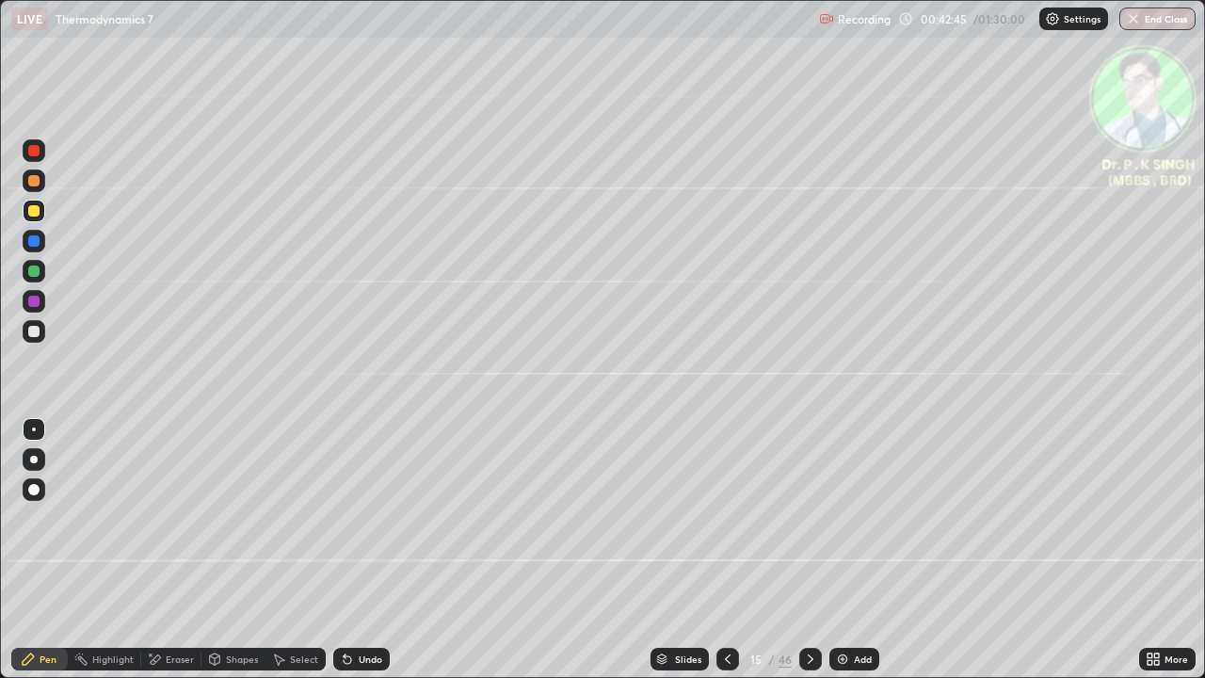
click at [150, 550] on icon at bounding box center [151, 654] width 2 height 2
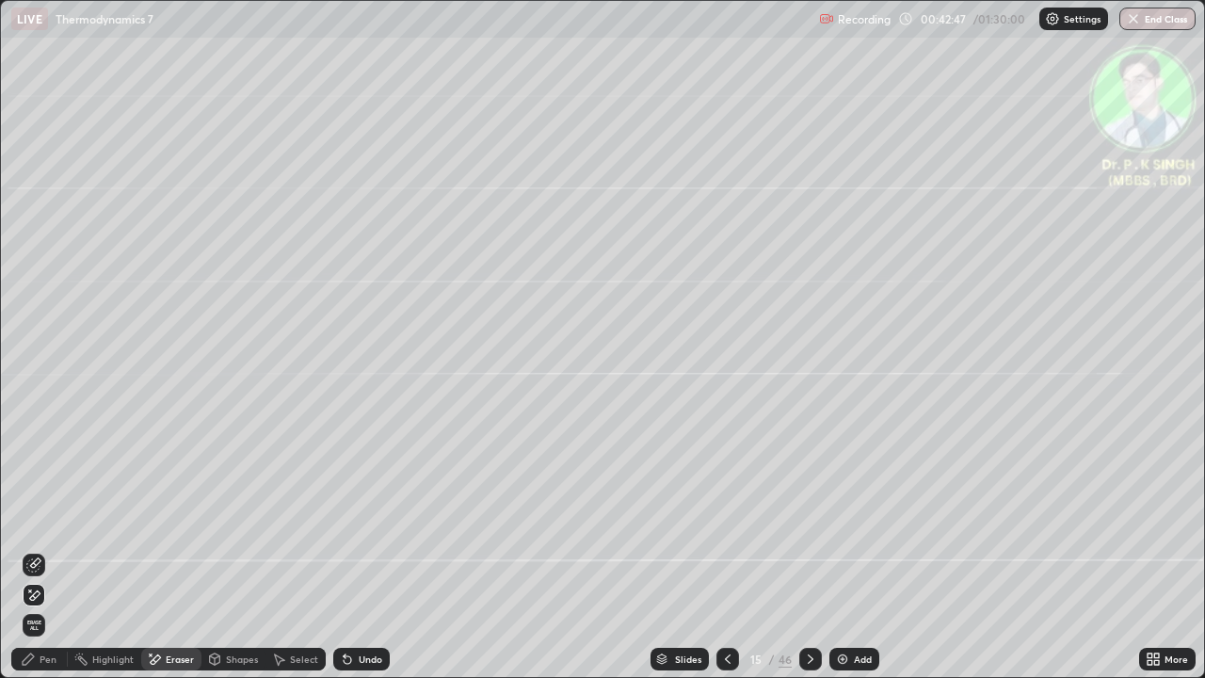
click at [39, 550] on div "Pen" at bounding box center [39, 659] width 56 height 23
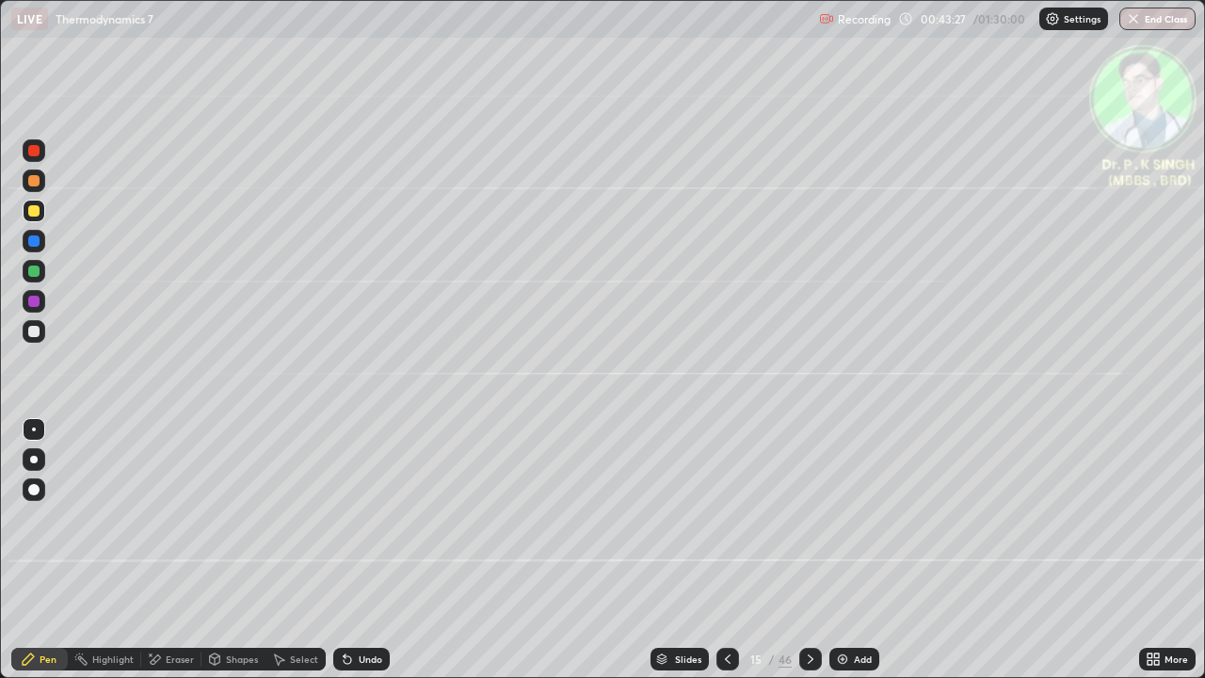
click at [807, 550] on div at bounding box center [810, 659] width 23 height 23
click at [38, 211] on div at bounding box center [33, 210] width 11 height 11
click at [41, 274] on div at bounding box center [34, 271] width 23 height 23
click at [37, 212] on div at bounding box center [33, 210] width 11 height 11
click at [809, 550] on icon at bounding box center [810, 658] width 15 height 15
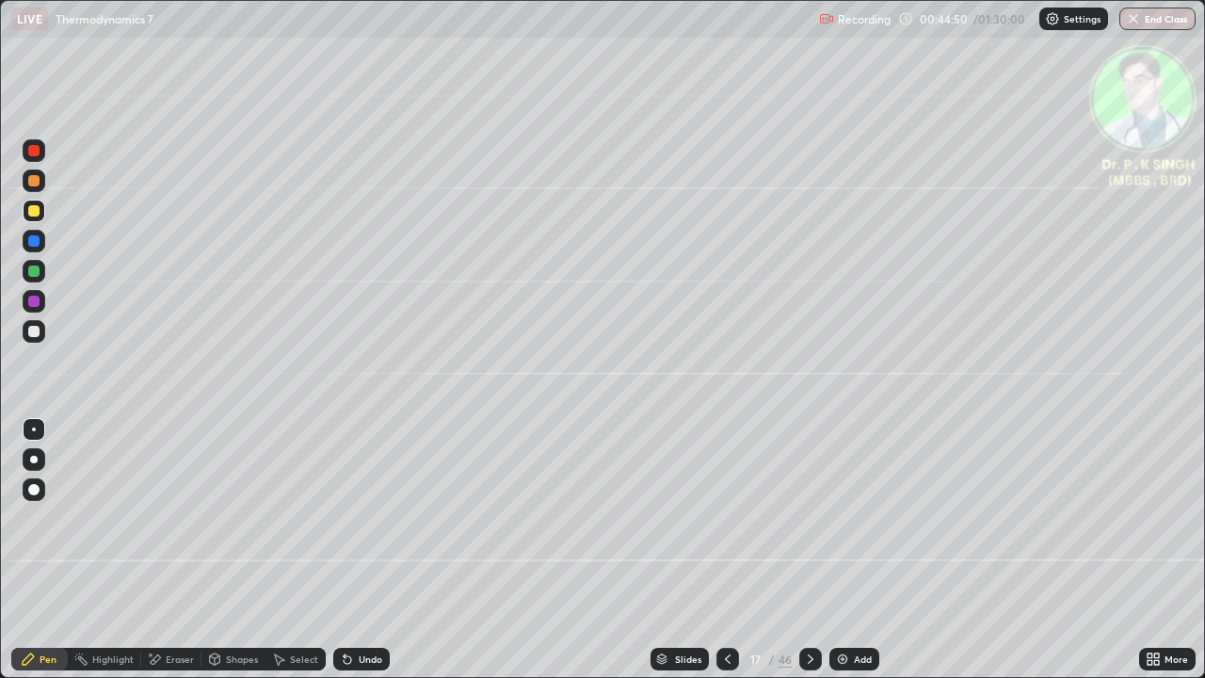
click at [39, 212] on div at bounding box center [33, 210] width 11 height 11
click at [807, 550] on icon at bounding box center [810, 658] width 15 height 15
click at [35, 211] on div at bounding box center [33, 210] width 11 height 11
click at [156, 550] on icon at bounding box center [156, 658] width 10 height 9
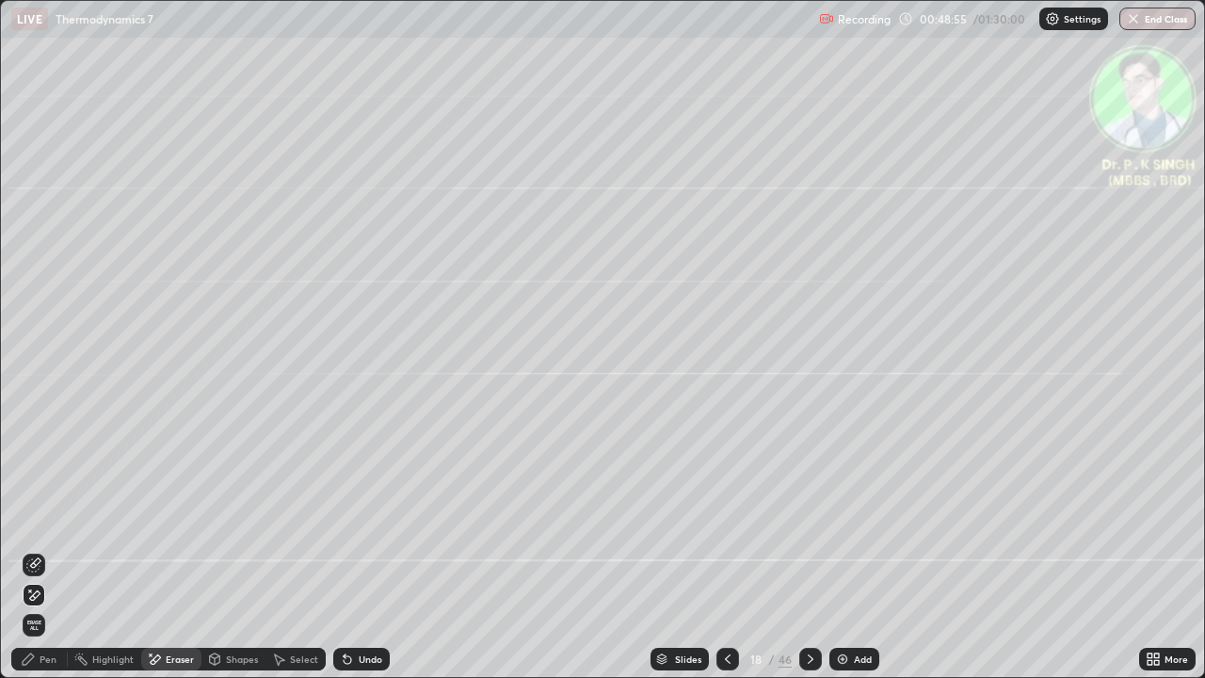
click at [40, 550] on icon at bounding box center [35, 594] width 10 height 9
click at [47, 550] on div "Pen" at bounding box center [48, 658] width 17 height 9
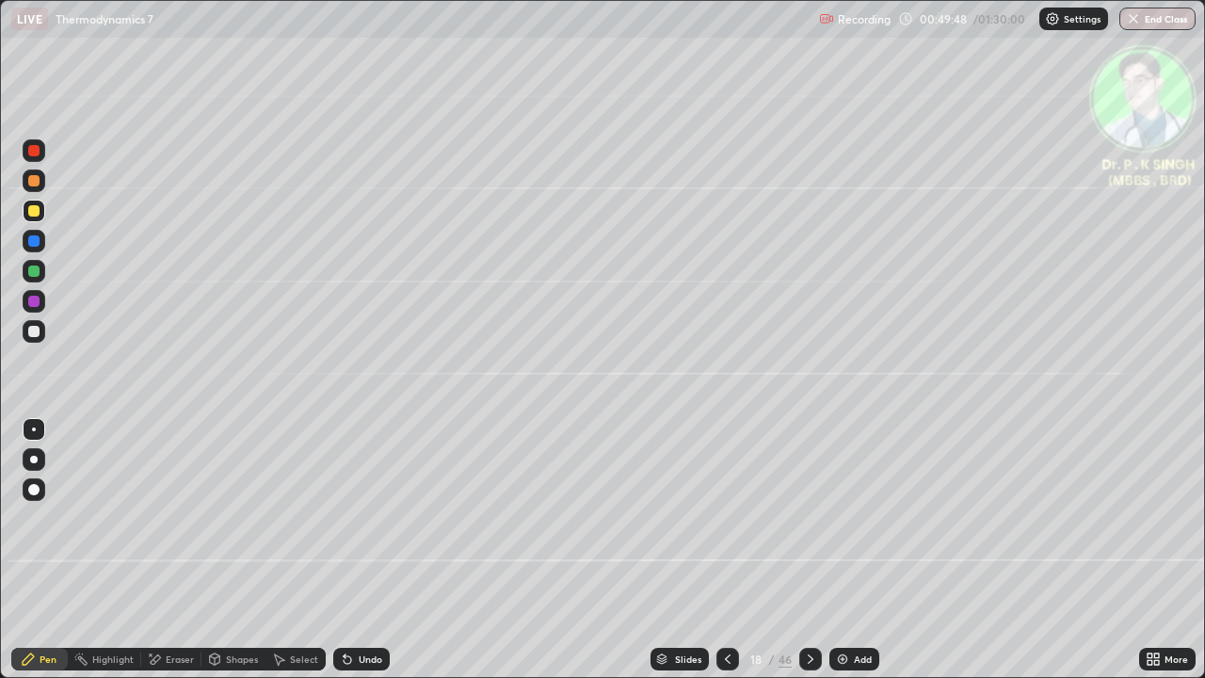
click at [35, 241] on div at bounding box center [33, 240] width 11 height 11
click at [35, 211] on div at bounding box center [33, 210] width 11 height 11
click at [811, 550] on div at bounding box center [810, 659] width 23 height 23
click at [41, 210] on div at bounding box center [34, 211] width 23 height 23
click at [733, 550] on div at bounding box center [727, 659] width 23 height 38
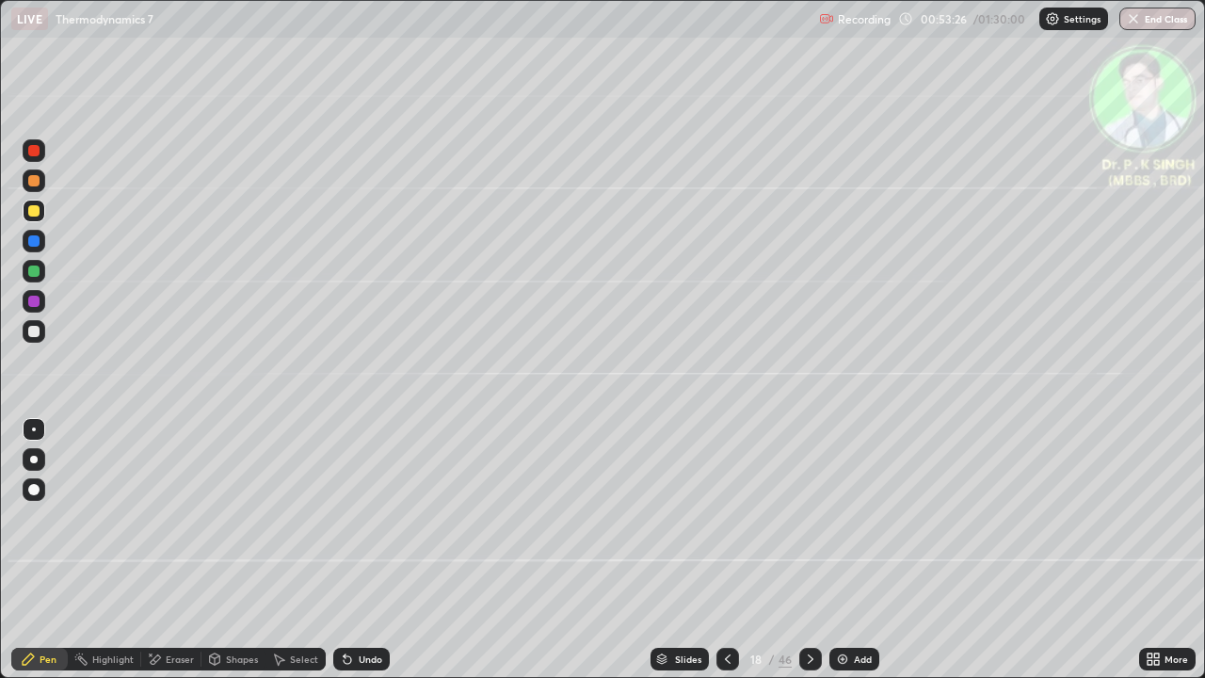
click at [811, 550] on div at bounding box center [810, 659] width 23 height 23
click at [150, 550] on icon at bounding box center [151, 654] width 2 height 2
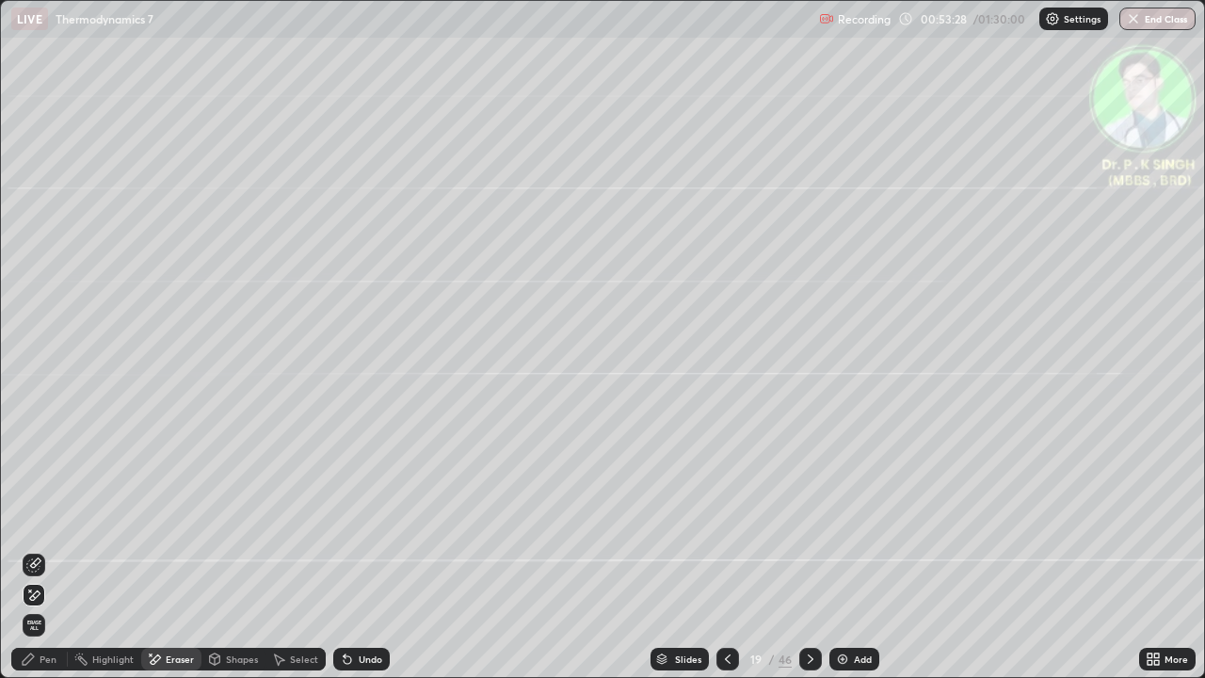
click at [40, 550] on span "Erase all" at bounding box center [34, 624] width 21 height 11
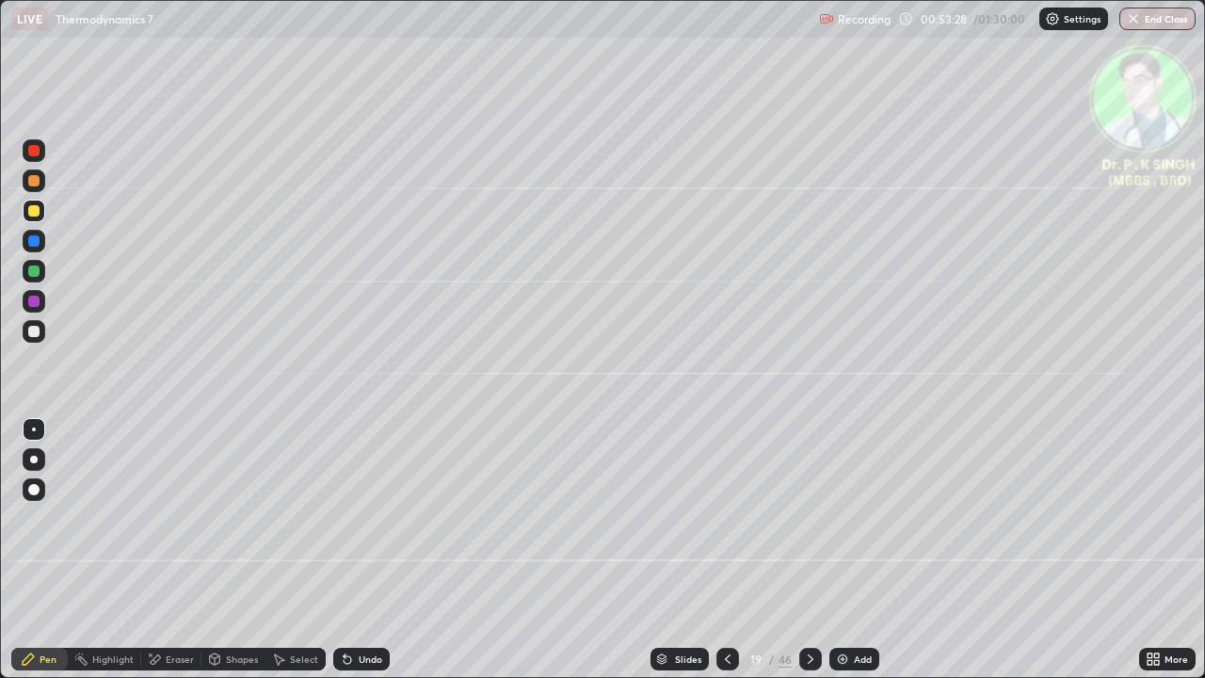
click at [35, 241] on div at bounding box center [33, 240] width 11 height 11
click at [37, 209] on div at bounding box center [33, 210] width 11 height 11
click at [727, 550] on icon at bounding box center [728, 658] width 6 height 9
click at [811, 550] on icon at bounding box center [810, 658] width 15 height 15
click at [42, 242] on div at bounding box center [34, 241] width 23 height 23
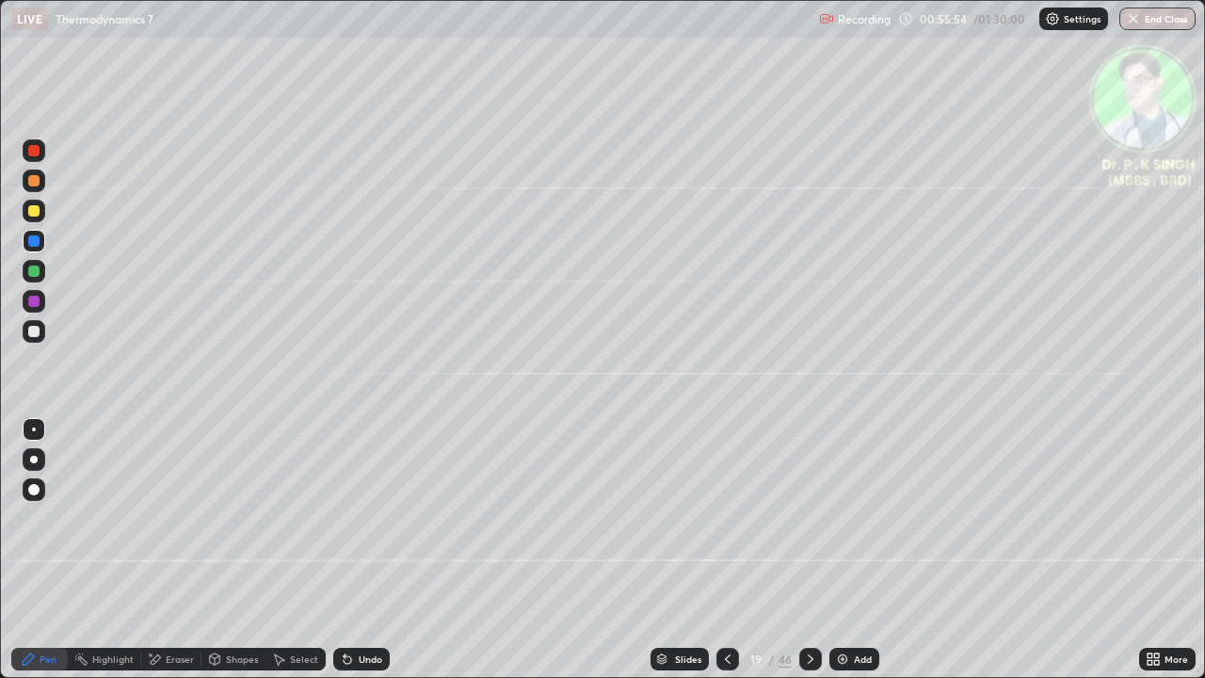
click at [807, 550] on div at bounding box center [810, 659] width 23 height 23
click at [38, 213] on div at bounding box center [33, 210] width 11 height 11
click at [809, 550] on icon at bounding box center [810, 658] width 15 height 15
click at [34, 242] on div at bounding box center [33, 240] width 11 height 11
click at [35, 241] on div at bounding box center [33, 240] width 11 height 11
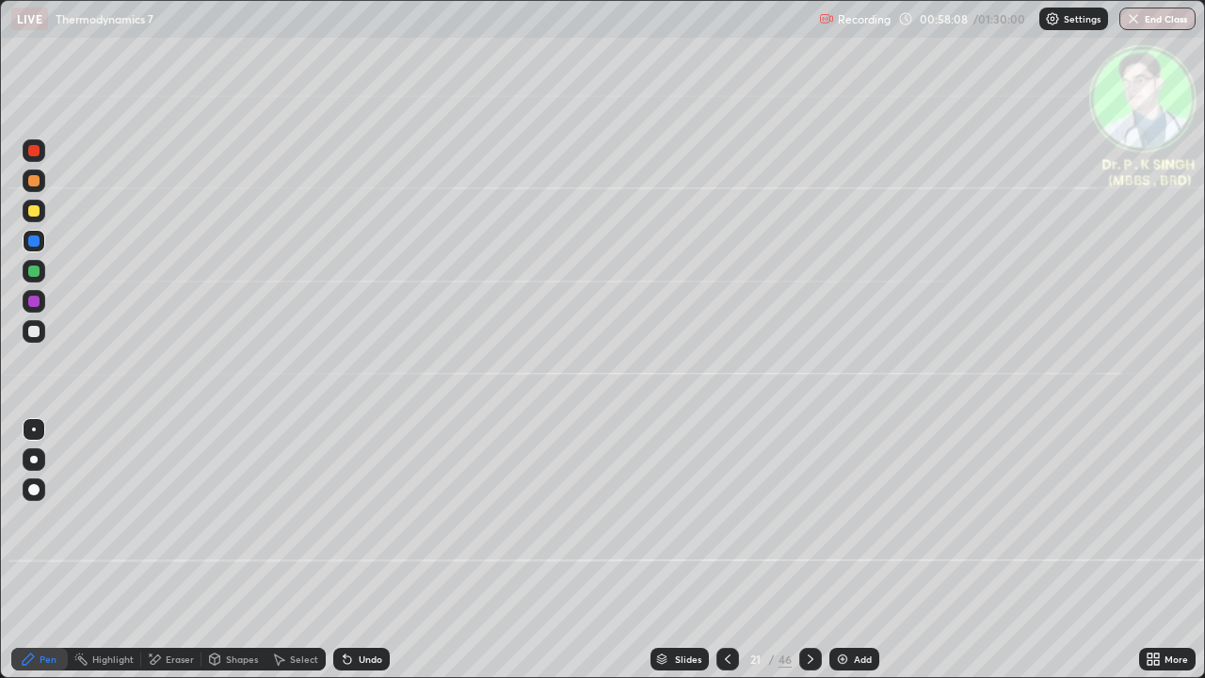
click at [35, 213] on div at bounding box center [33, 210] width 11 height 11
click at [815, 550] on div at bounding box center [810, 659] width 23 height 38
click at [806, 550] on icon at bounding box center [810, 658] width 15 height 15
click at [157, 550] on icon at bounding box center [156, 658] width 10 height 9
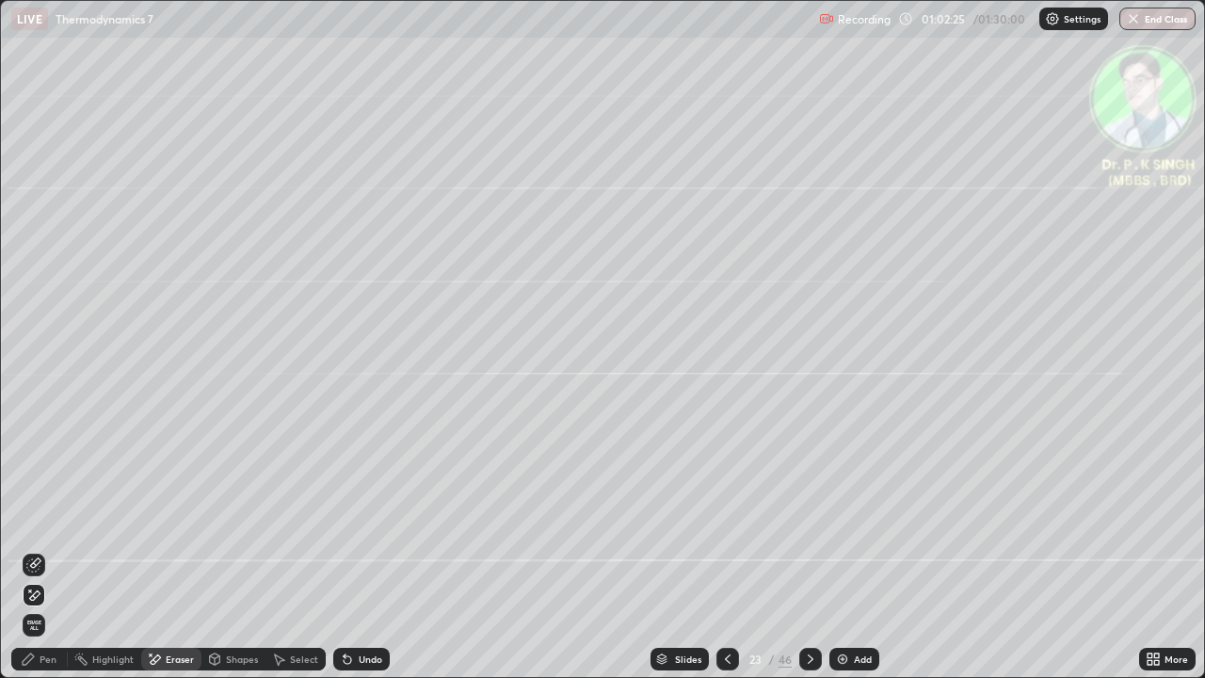
click at [42, 550] on span "Erase all" at bounding box center [34, 624] width 21 height 11
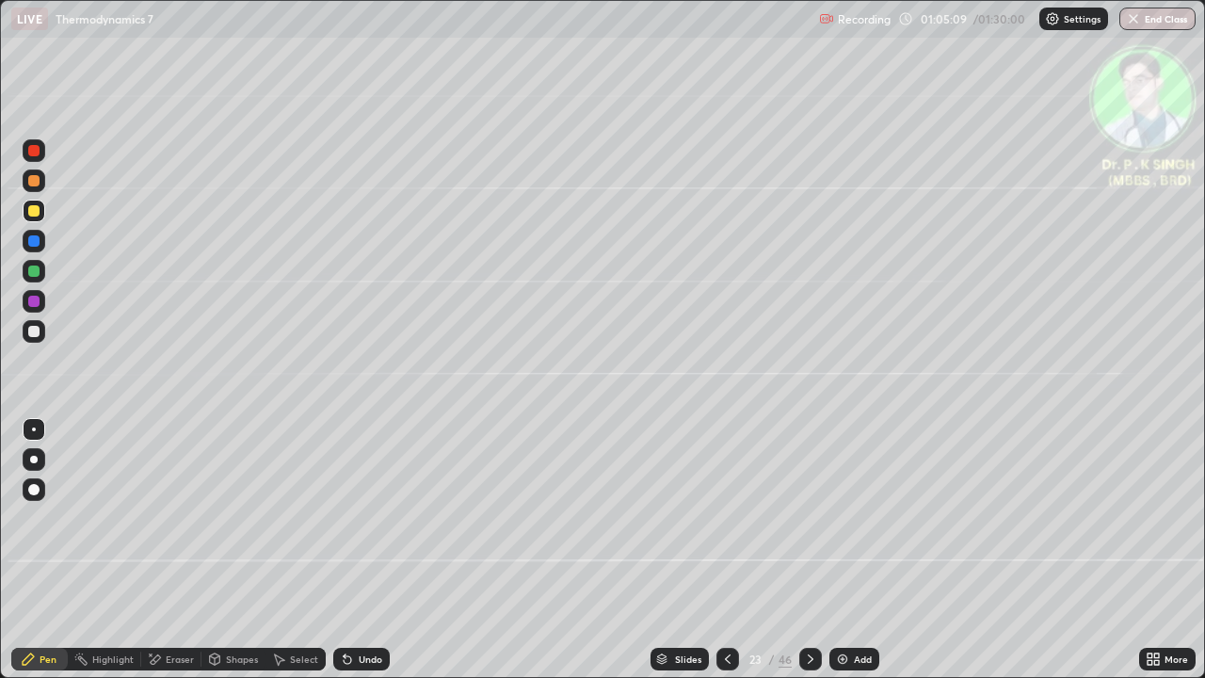
click at [808, 550] on icon at bounding box center [810, 658] width 15 height 15
click at [39, 274] on div at bounding box center [34, 271] width 23 height 23
click at [44, 215] on div at bounding box center [34, 211] width 23 height 23
click at [36, 216] on div at bounding box center [33, 210] width 11 height 11
click at [810, 550] on icon at bounding box center [811, 658] width 6 height 9
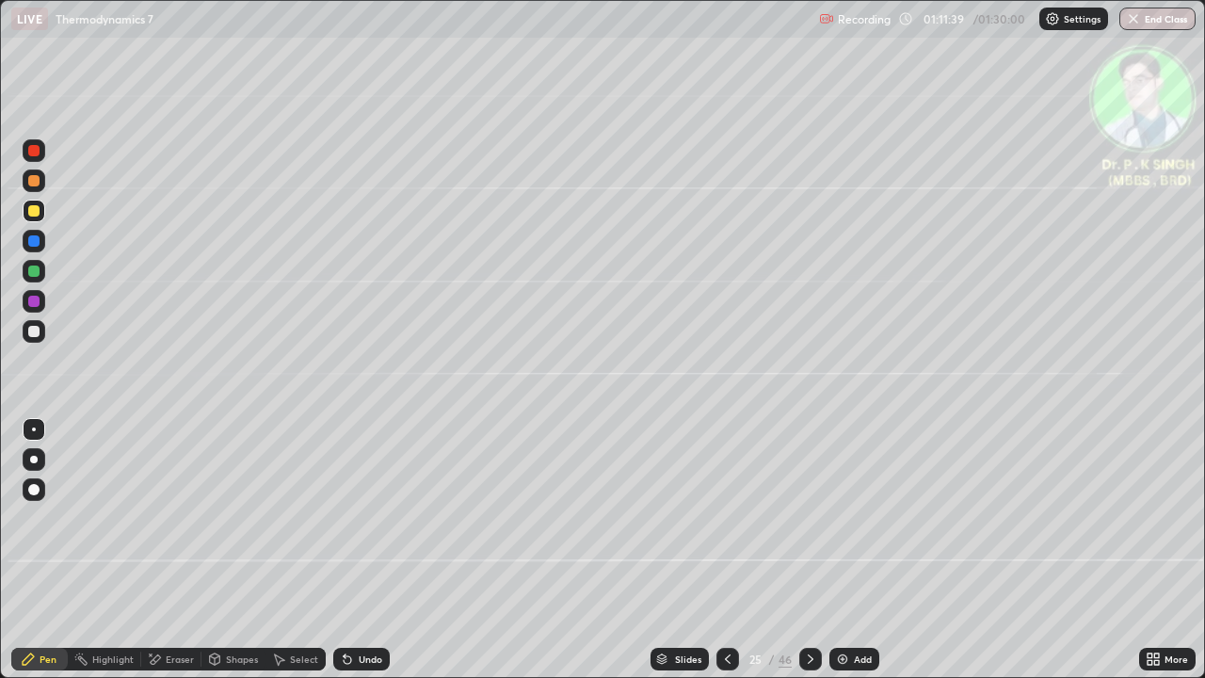
click at [39, 243] on div at bounding box center [33, 240] width 11 height 11
click at [36, 274] on div at bounding box center [33, 270] width 11 height 11
click at [36, 213] on div at bounding box center [33, 210] width 11 height 11
click at [36, 214] on div at bounding box center [33, 210] width 11 height 11
click at [803, 550] on icon at bounding box center [810, 658] width 15 height 15
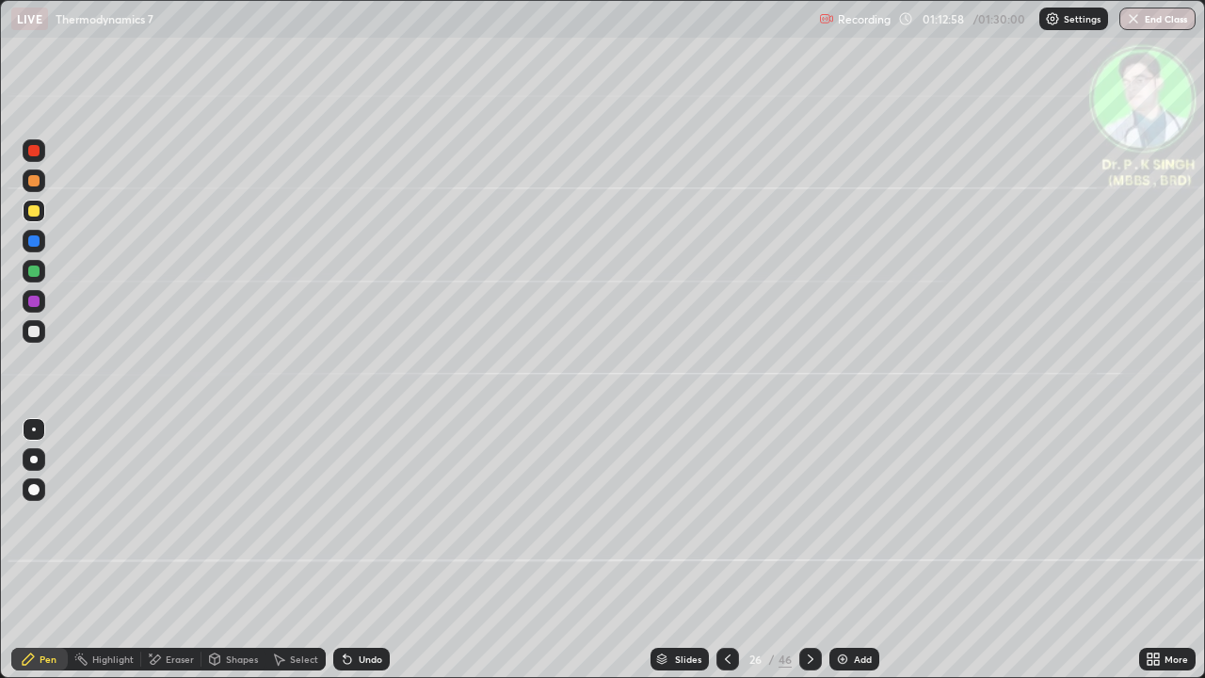
click at [41, 242] on div at bounding box center [34, 241] width 23 height 23
click at [37, 212] on div at bounding box center [33, 210] width 11 height 11
click at [731, 550] on div at bounding box center [727, 659] width 23 height 23
click at [809, 550] on icon at bounding box center [810, 658] width 15 height 15
click at [807, 550] on icon at bounding box center [810, 658] width 15 height 15
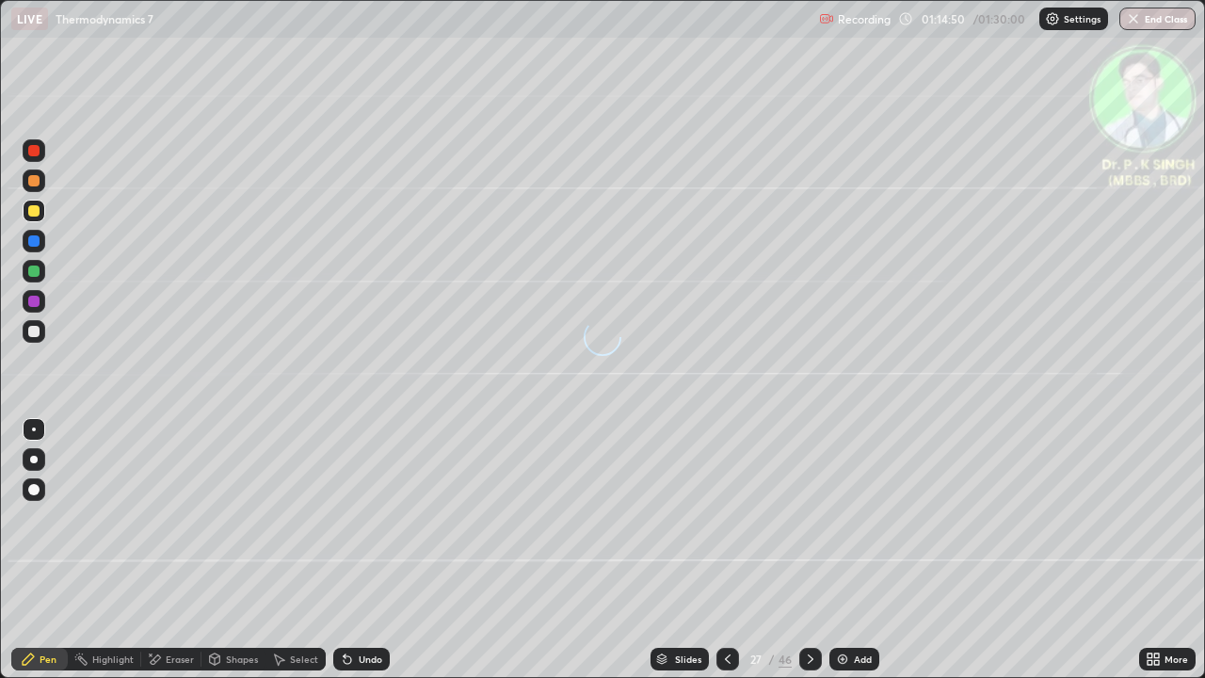
click at [34, 242] on div at bounding box center [33, 240] width 11 height 11
click at [39, 242] on div at bounding box center [33, 240] width 11 height 11
click at [37, 209] on div at bounding box center [33, 210] width 11 height 11
click at [161, 550] on div "Eraser" at bounding box center [171, 659] width 60 height 23
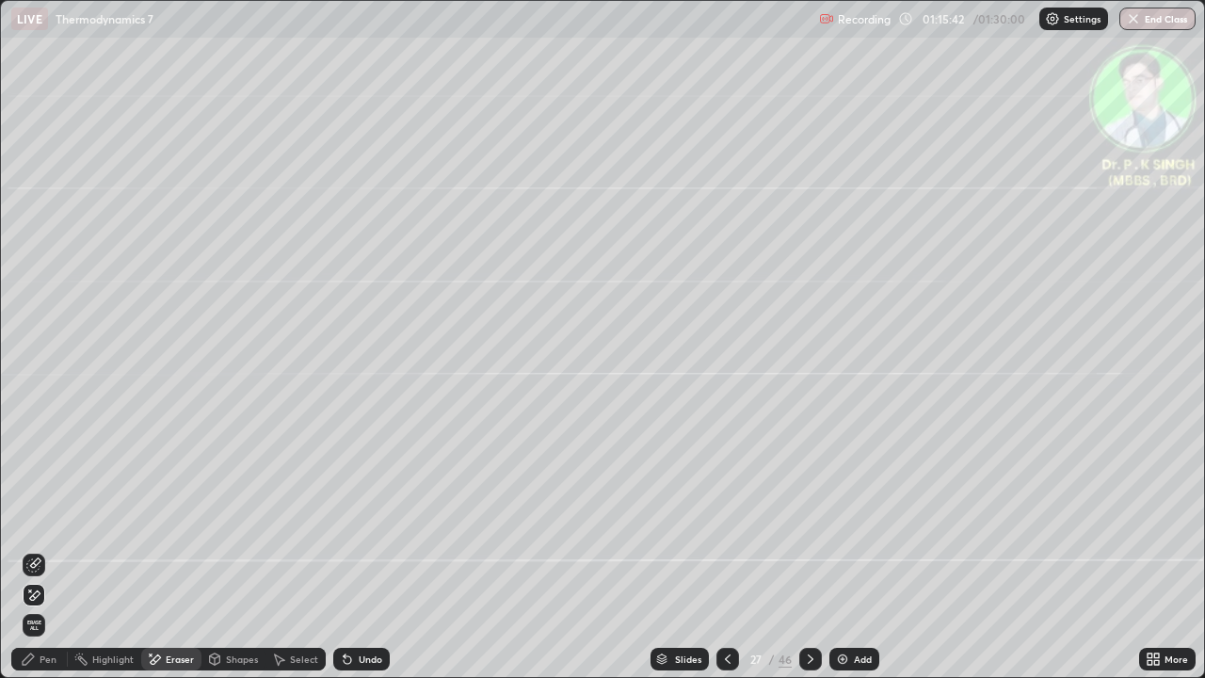
click at [38, 550] on icon at bounding box center [33, 595] width 15 height 16
click at [36, 550] on div "Pen" at bounding box center [39, 659] width 56 height 23
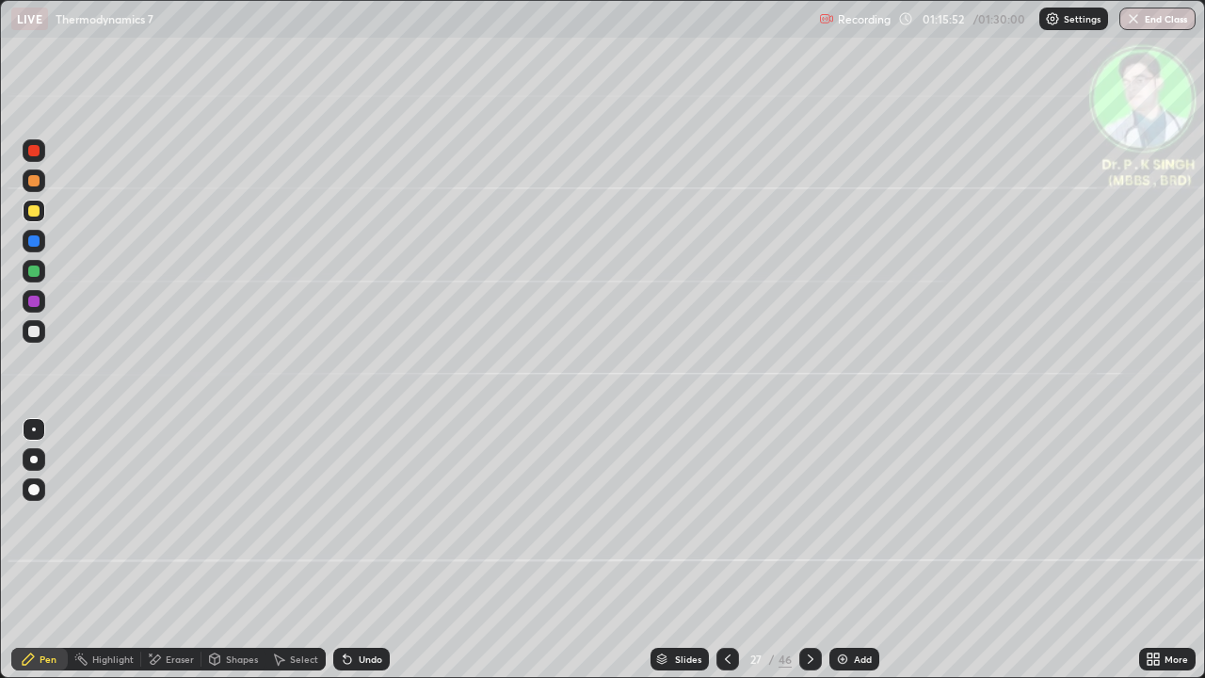
click at [167, 550] on div "Eraser" at bounding box center [180, 658] width 28 height 9
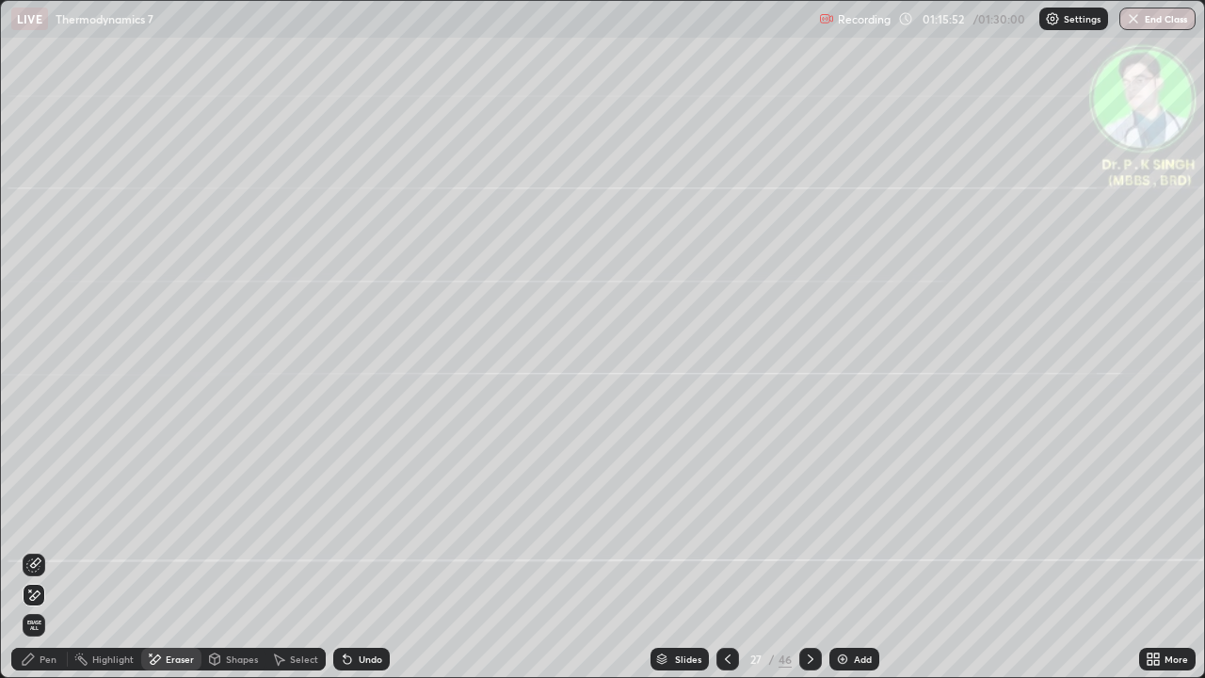
click at [43, 550] on div at bounding box center [34, 595] width 23 height 23
click at [43, 550] on div "Pen" at bounding box center [39, 659] width 56 height 23
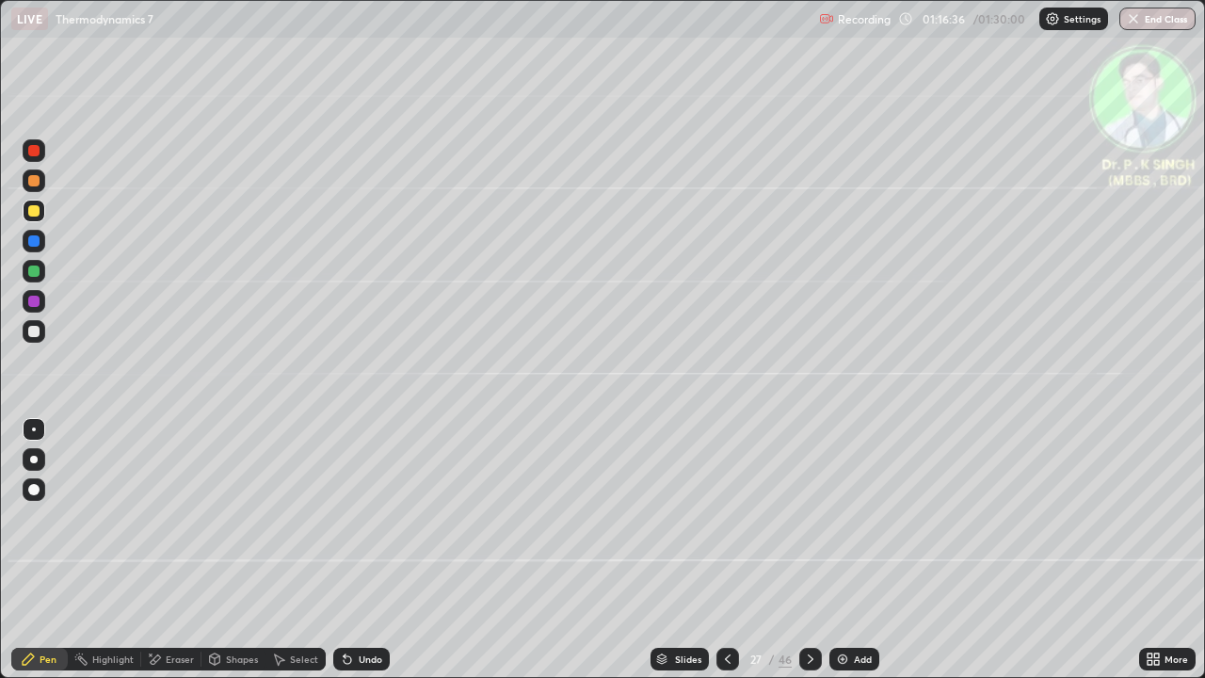
click at [807, 550] on icon at bounding box center [810, 658] width 15 height 15
click at [35, 241] on div at bounding box center [33, 240] width 11 height 11
click at [39, 216] on div at bounding box center [34, 211] width 23 height 23
click at [810, 550] on div at bounding box center [810, 659] width 23 height 38
click at [42, 243] on div at bounding box center [34, 241] width 23 height 23
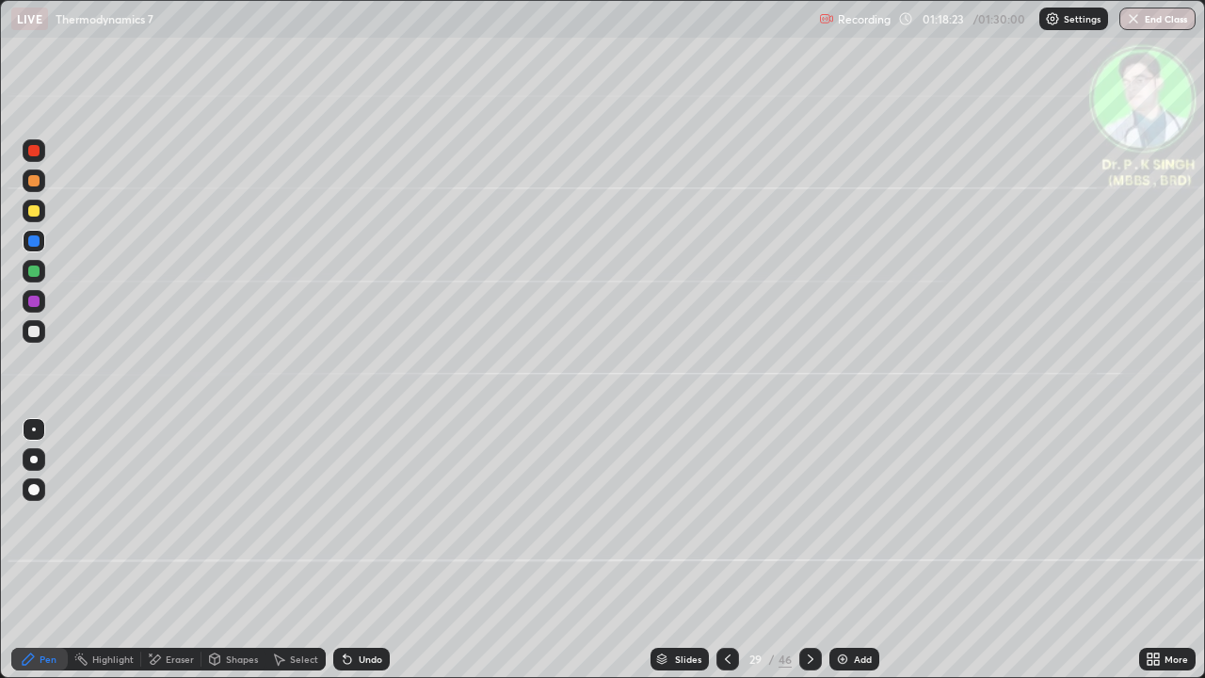
click at [39, 212] on div at bounding box center [33, 210] width 11 height 11
click at [37, 240] on div at bounding box center [33, 240] width 11 height 11
click at [37, 241] on div at bounding box center [33, 240] width 11 height 11
click at [809, 550] on icon at bounding box center [810, 658] width 15 height 15
click at [42, 213] on div at bounding box center [34, 211] width 23 height 23
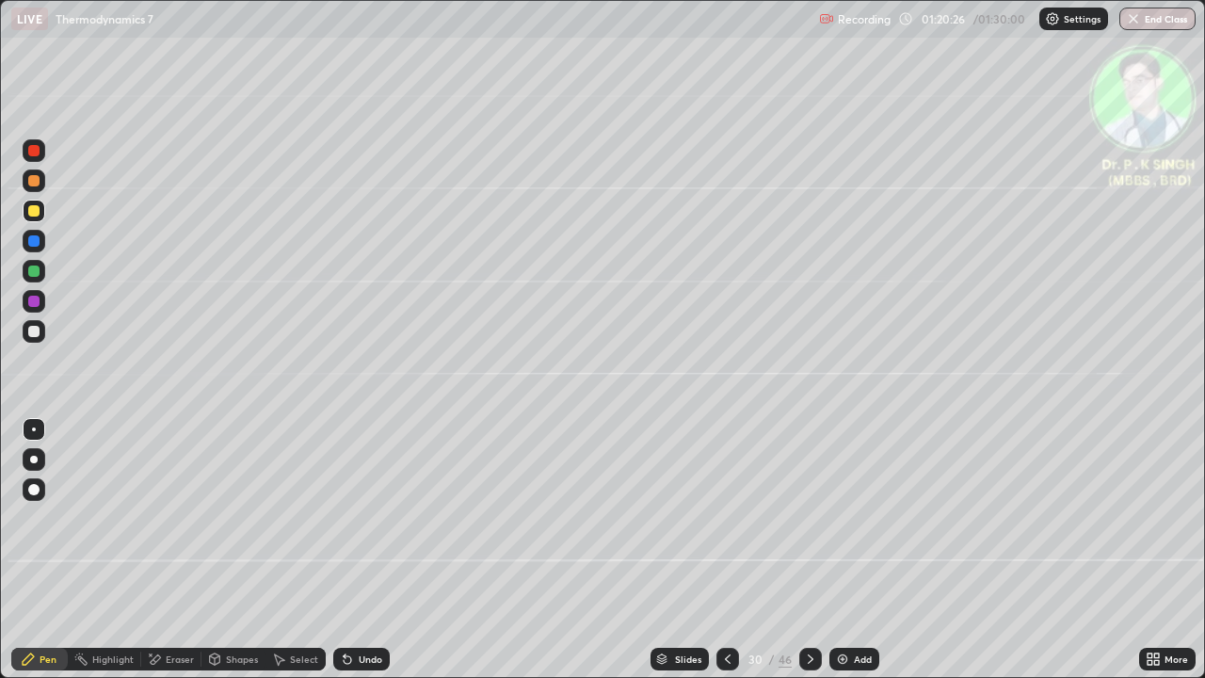
click at [806, 550] on icon at bounding box center [810, 658] width 15 height 15
click at [38, 243] on div at bounding box center [33, 240] width 11 height 11
click at [34, 212] on div at bounding box center [33, 210] width 11 height 11
click at [723, 550] on div at bounding box center [727, 659] width 23 height 23
click at [808, 550] on icon at bounding box center [811, 658] width 6 height 9
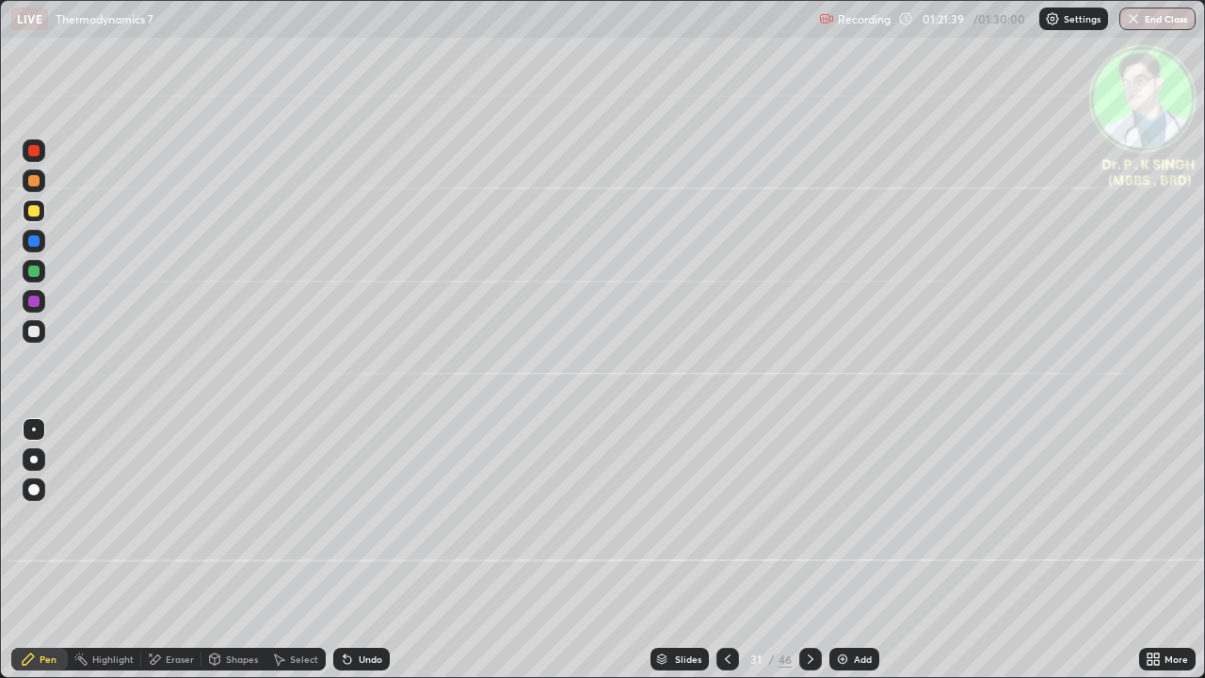
click at [809, 550] on icon at bounding box center [810, 658] width 15 height 15
click at [808, 550] on icon at bounding box center [810, 658] width 15 height 15
click at [35, 211] on div at bounding box center [33, 210] width 11 height 11
click at [806, 550] on icon at bounding box center [810, 658] width 15 height 15
click at [803, 550] on icon at bounding box center [810, 658] width 15 height 15
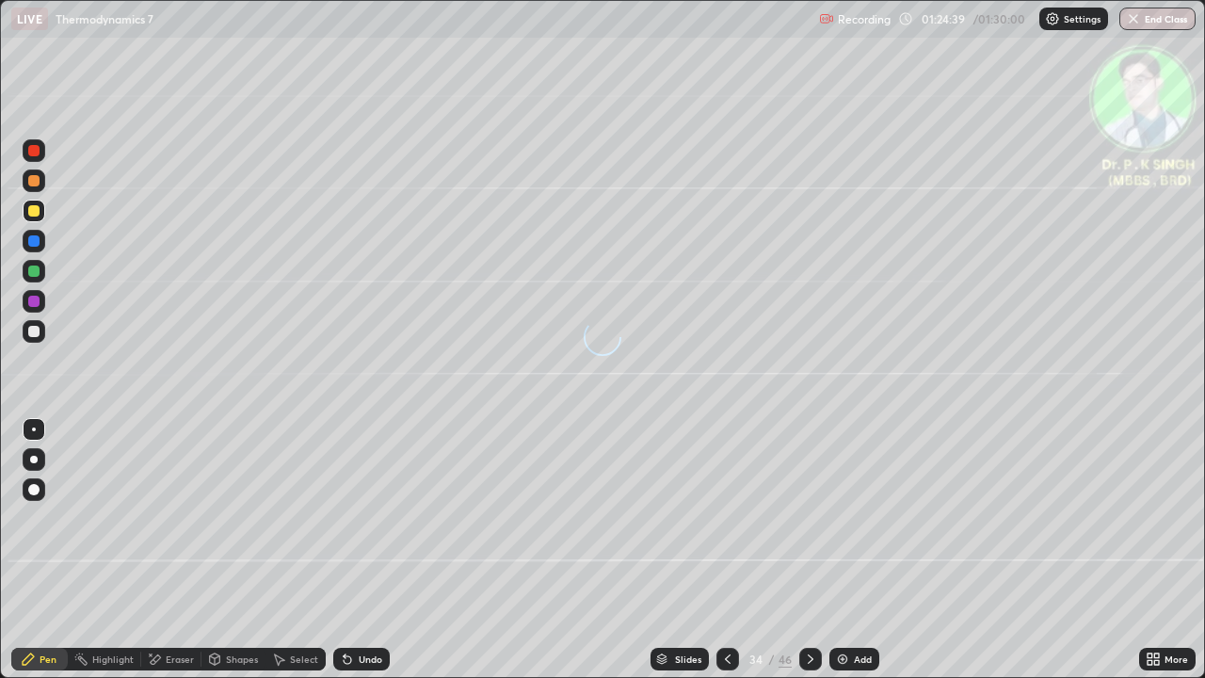
click at [800, 550] on div at bounding box center [810, 659] width 23 height 38
click at [727, 550] on icon at bounding box center [727, 658] width 15 height 15
click at [726, 550] on icon at bounding box center [727, 658] width 15 height 15
click at [734, 550] on div at bounding box center [727, 659] width 23 height 23
click at [809, 550] on icon at bounding box center [810, 658] width 15 height 15
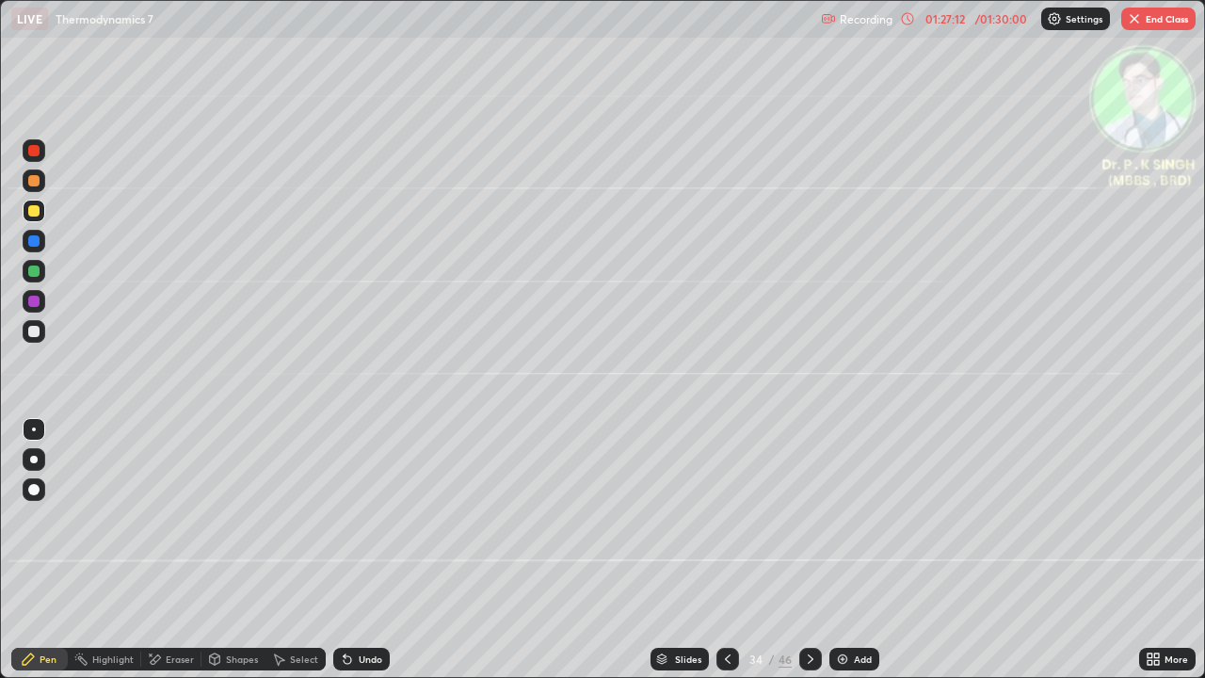
click at [41, 213] on div at bounding box center [34, 211] width 23 height 23
click at [1165, 17] on button "End Class" at bounding box center [1158, 19] width 74 height 23
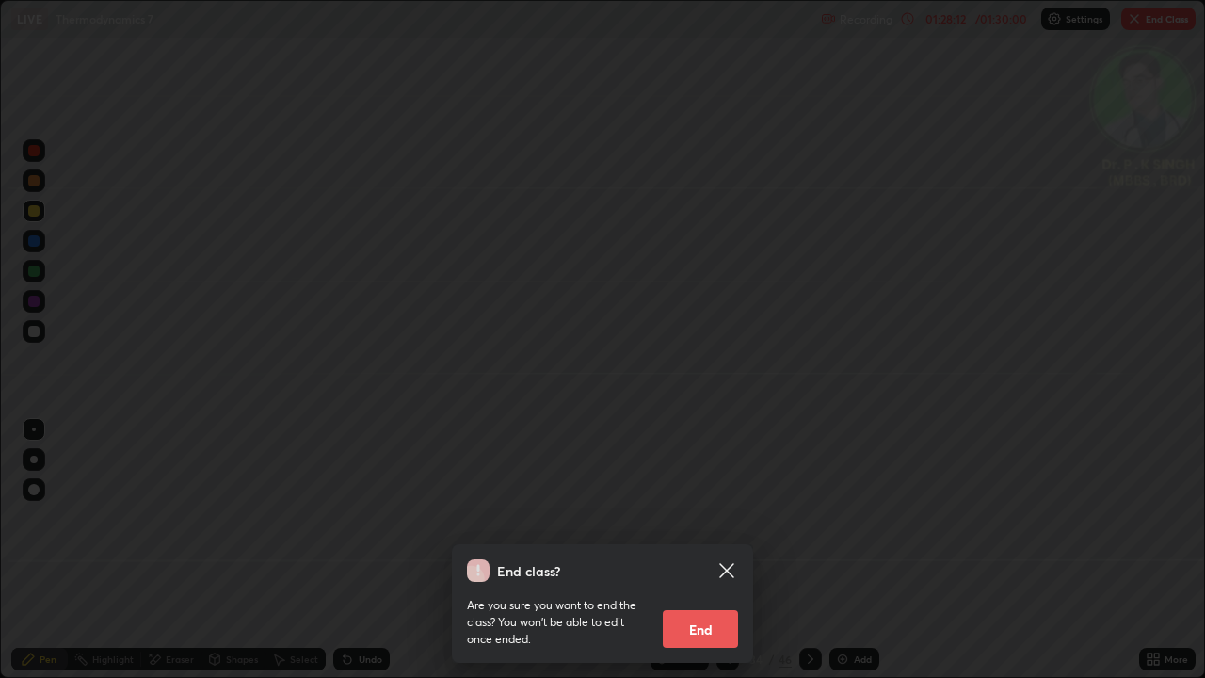
click at [689, 550] on button "End" at bounding box center [700, 629] width 75 height 38
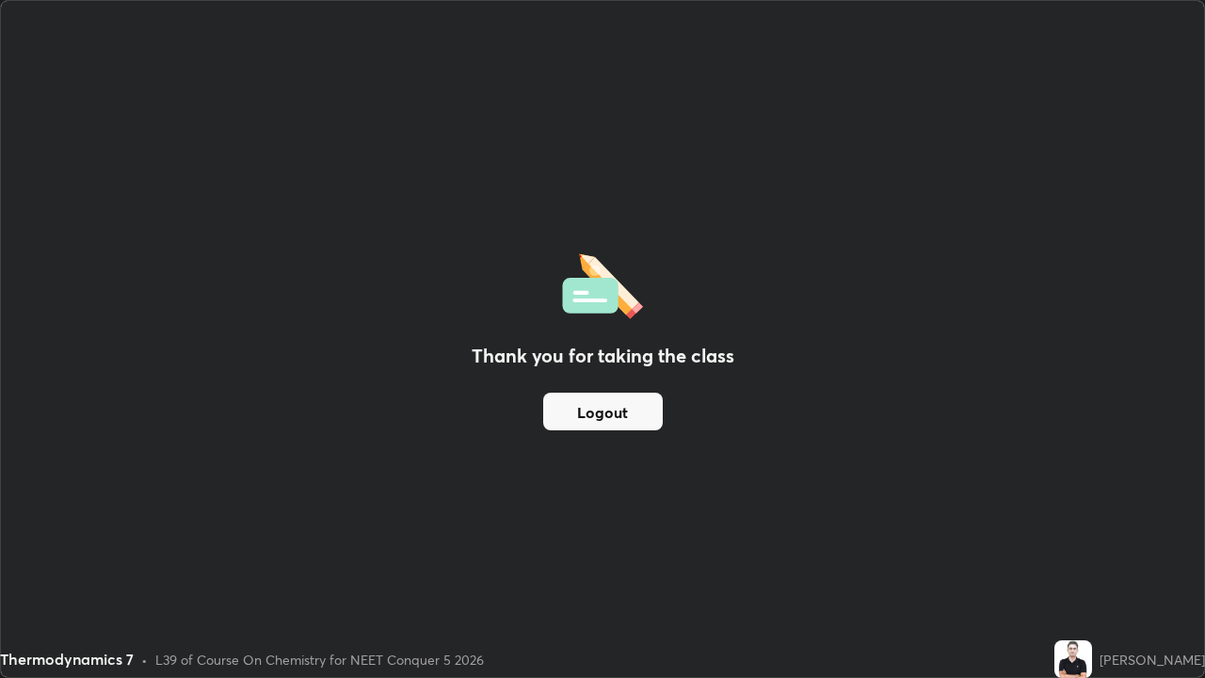
click at [607, 409] on button "Logout" at bounding box center [603, 412] width 120 height 38
click at [587, 416] on button "Logout" at bounding box center [603, 412] width 120 height 38
click at [576, 416] on button "Logout" at bounding box center [603, 412] width 120 height 38
click at [573, 412] on button "Logout" at bounding box center [603, 412] width 120 height 38
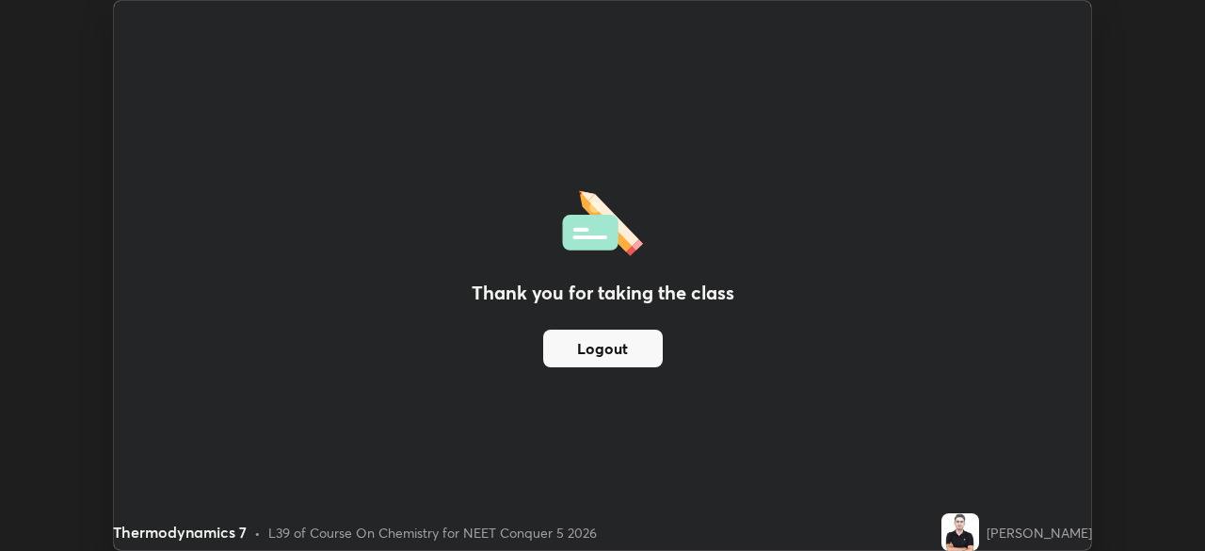
scroll to position [93588, 92934]
